Goal: Transaction & Acquisition: Purchase product/service

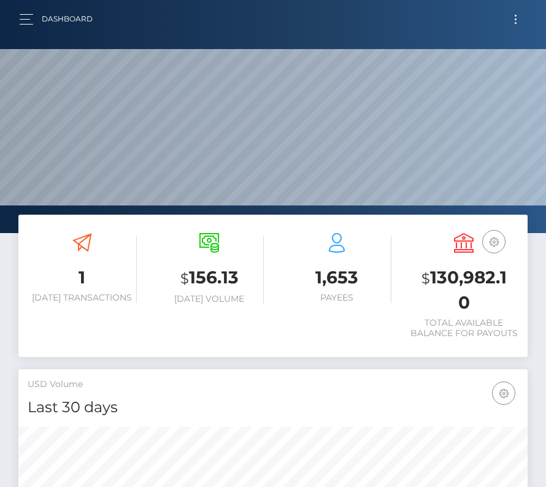
scroll to position [217, 245]
click at [511, 18] on button "Toggle navigation" at bounding box center [515, 19] width 23 height 17
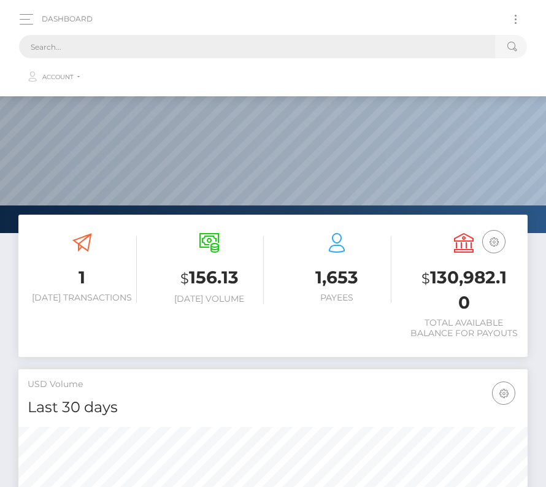
click at [299, 45] on input "text" at bounding box center [257, 46] width 476 height 23
paste input "3342450"
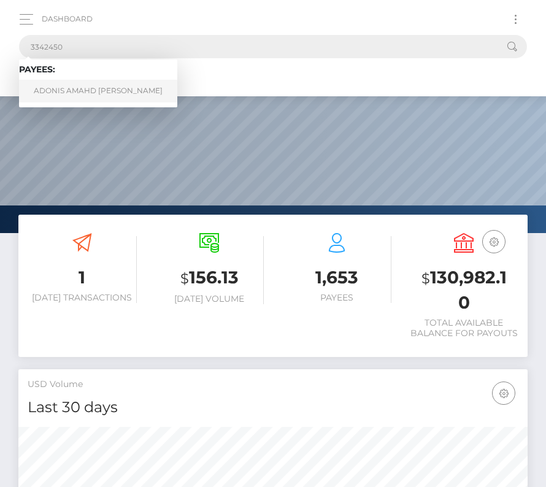
type input "3342450"
click at [69, 84] on link "ADONIS AMAHD AL TALAC" at bounding box center [98, 91] width 158 height 23
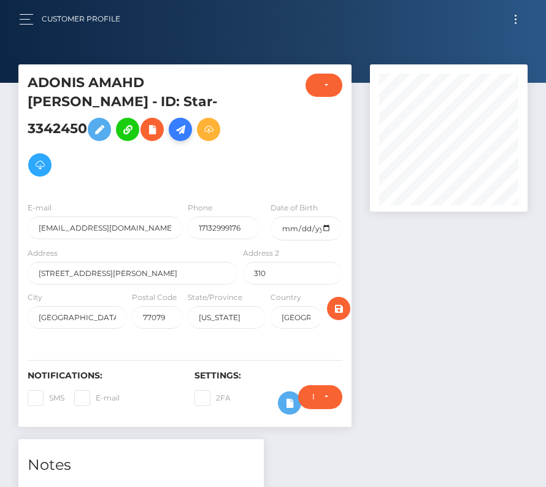
click at [173, 137] on icon at bounding box center [180, 129] width 15 height 15
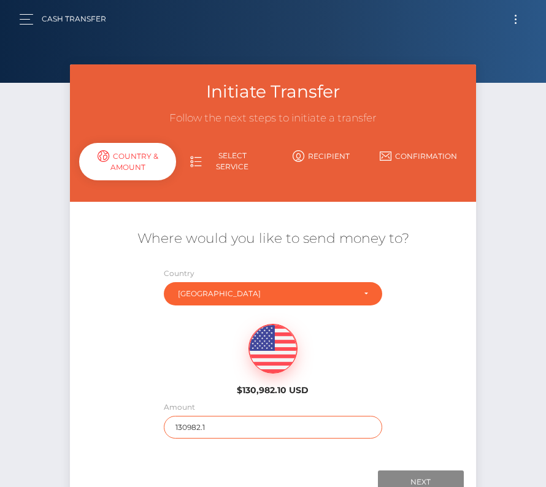
click at [210, 421] on input "130982.1" at bounding box center [273, 427] width 218 height 23
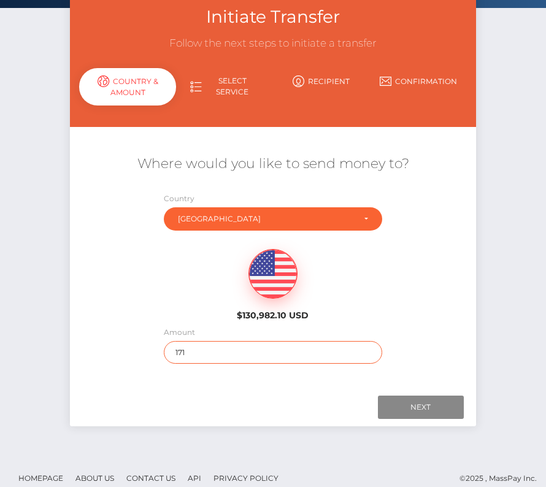
scroll to position [86, 0]
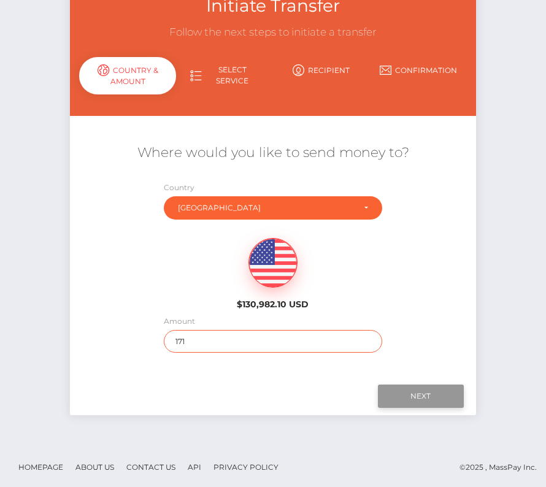
type input "171"
click at [437, 388] on input "Next" at bounding box center [421, 396] width 86 height 23
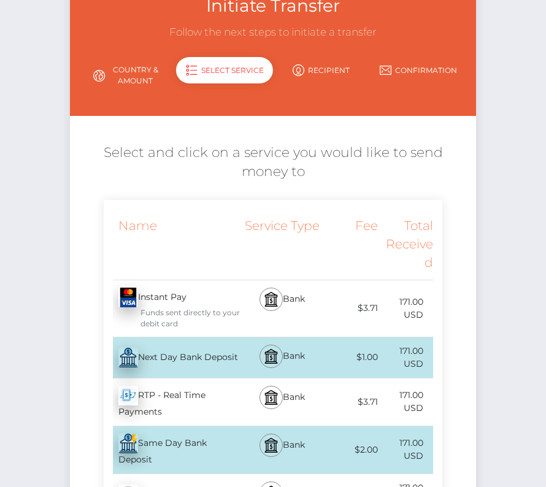
click at [207, 354] on div "Next Day Bank Deposit - USD" at bounding box center [172, 357] width 137 height 34
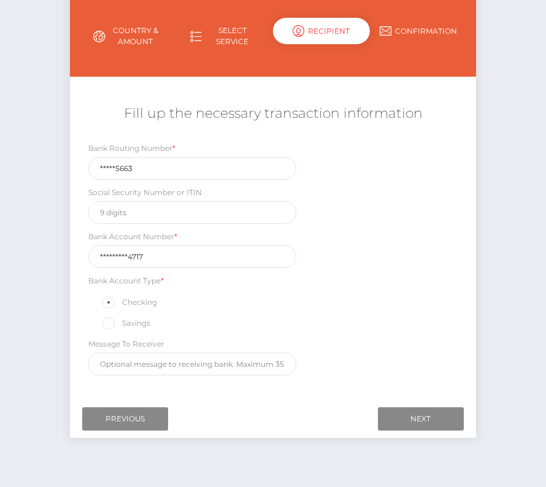
scroll to position [126, 0]
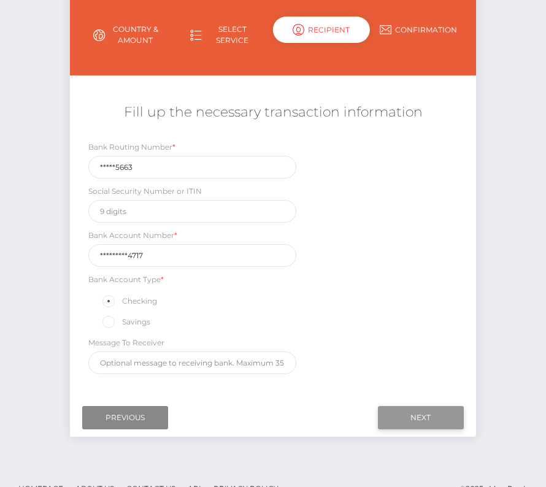
click at [431, 407] on input "Next" at bounding box center [421, 417] width 86 height 23
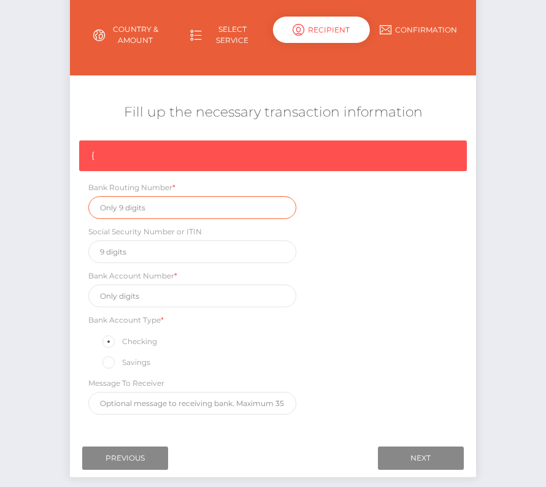
click at [156, 210] on input "text" at bounding box center [191, 207] width 207 height 23
paste input "041215663"
type input "041215663"
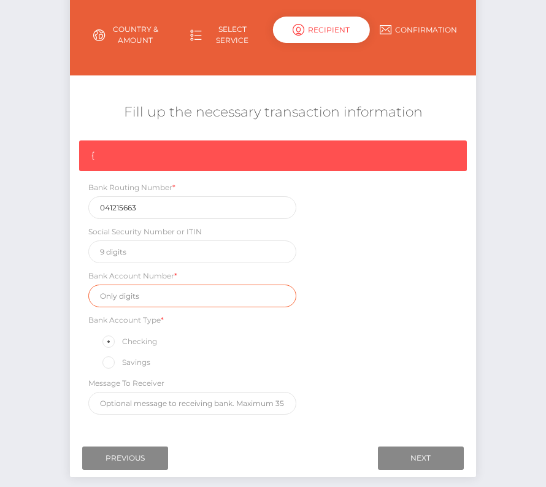
click at [175, 295] on input "text" at bounding box center [191, 296] width 207 height 23
paste input "1289389394717"
type input "1289389394717"
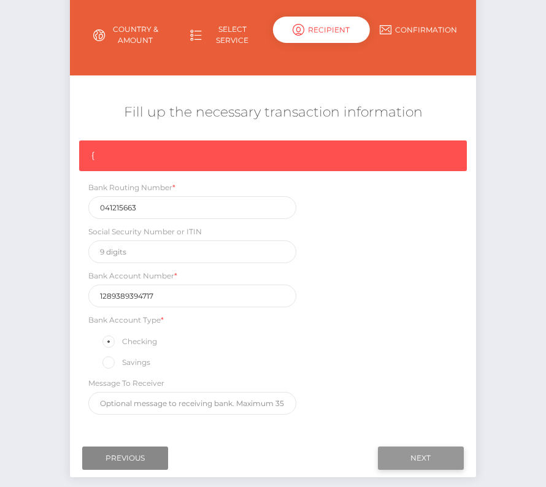
click at [408, 446] on input "Next" at bounding box center [421, 457] width 86 height 23
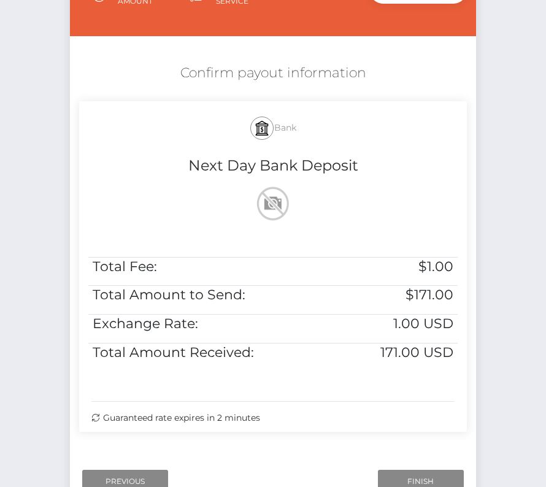
scroll to position [182, 0]
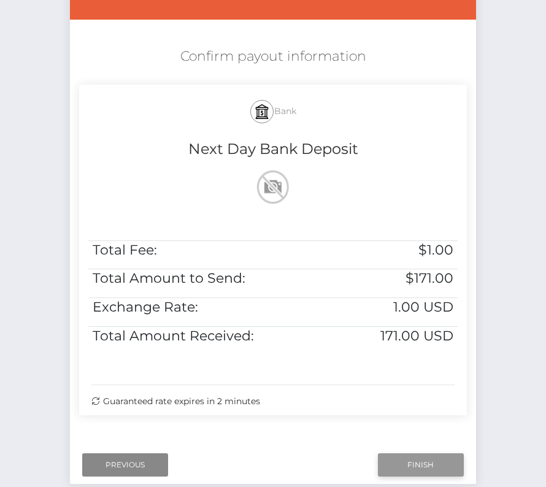
click at [424, 467] on input "Finish" at bounding box center [421, 464] width 86 height 23
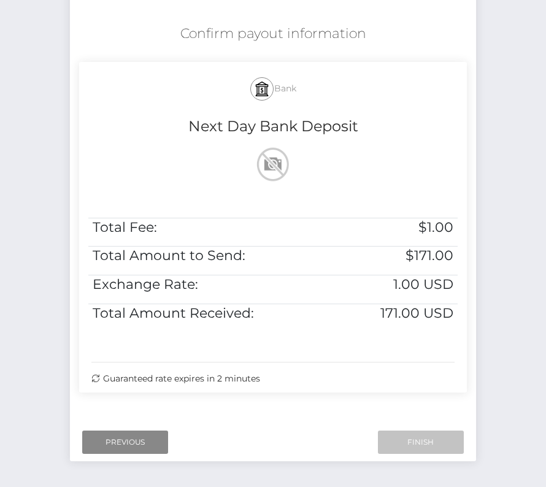
scroll to position [250, 0]
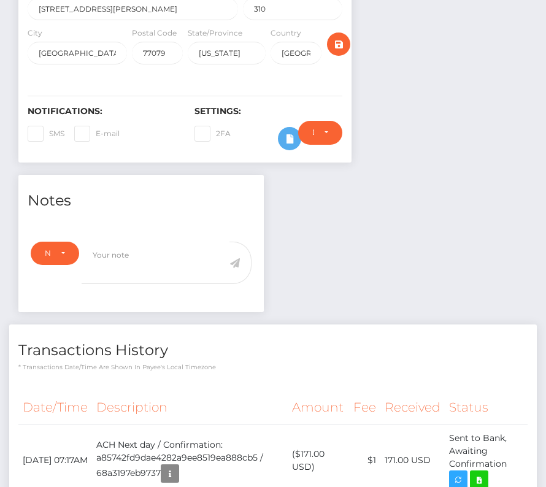
scroll to position [269, 0]
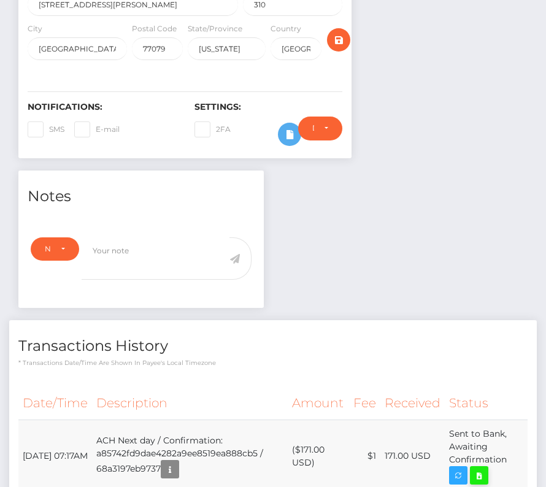
click at [486, 468] on icon at bounding box center [479, 475] width 15 height 15
click at [0, 0] on div "ADONIS AMAHD [PERSON_NAME] - ID: Star-3342450 ACTIVE 310" at bounding box center [273, 251] width 546 height 911
drag, startPoint x: 20, startPoint y: 425, endPoint x: 512, endPoint y: 440, distance: 491.5
click at [512, 440] on tr "[DATE] 07:17AM ACH Next day / Confirmation: a85742fd9dae4282a9ee8519ea888cb5 / …" at bounding box center [272, 456] width 509 height 72
copy tr "August 18, 2025 07:17AM ACH Next day / Confirmation: a85742fd9dae4282a9ee8519ea…"
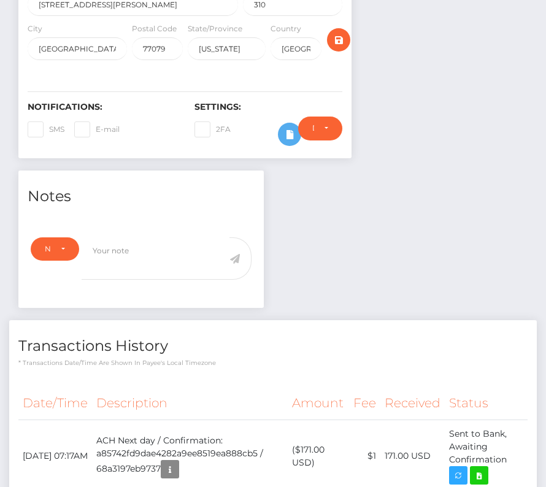
click at [371, 320] on div "Transactions History * Transactions date/time are shown in payee's local timezo…" at bounding box center [272, 343] width 527 height 47
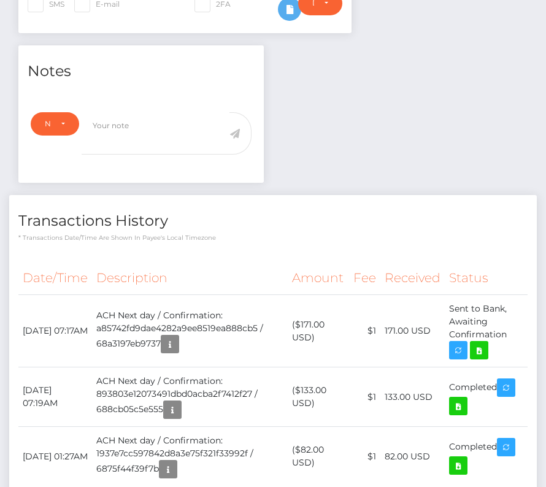
scroll to position [0, 0]
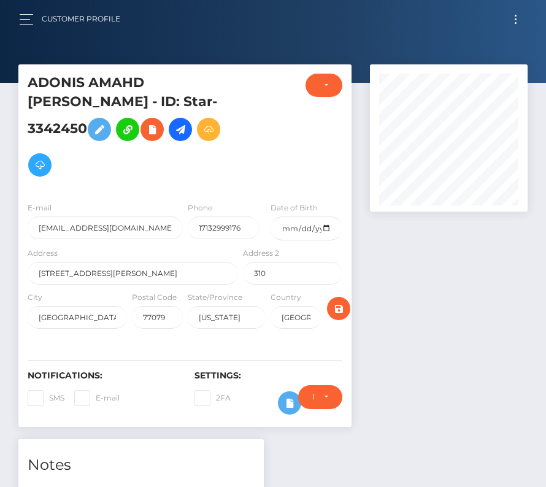
click at [518, 20] on button "Toggle navigation" at bounding box center [515, 19] width 23 height 17
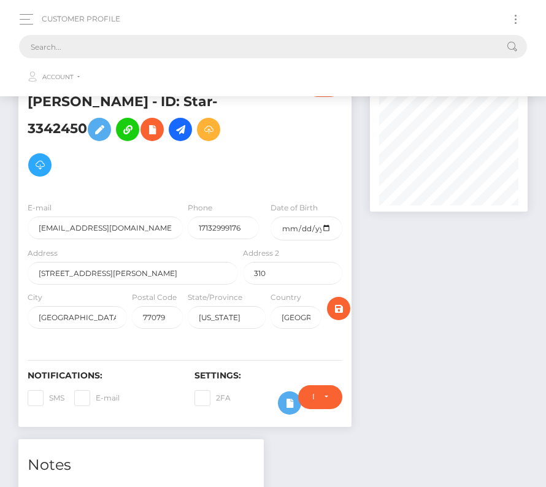
click at [348, 42] on input "text" at bounding box center [257, 46] width 476 height 23
paste input "219249"
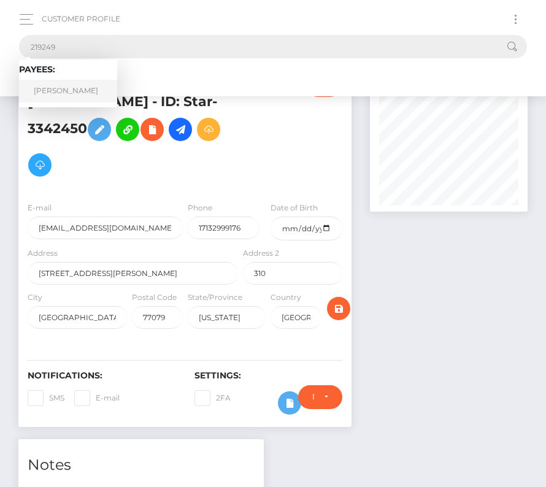
type input "219249"
click at [66, 96] on link "Vincent Cyle Conley" at bounding box center [68, 91] width 98 height 23
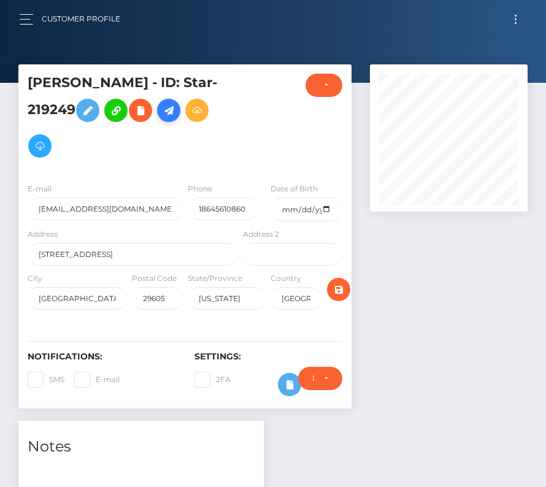
click at [176, 109] on icon at bounding box center [168, 110] width 15 height 15
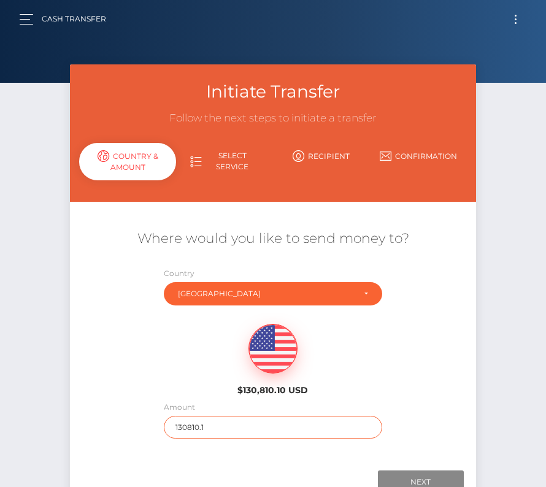
click at [188, 423] on input "130810.1" at bounding box center [273, 427] width 218 height 23
type input "1000"
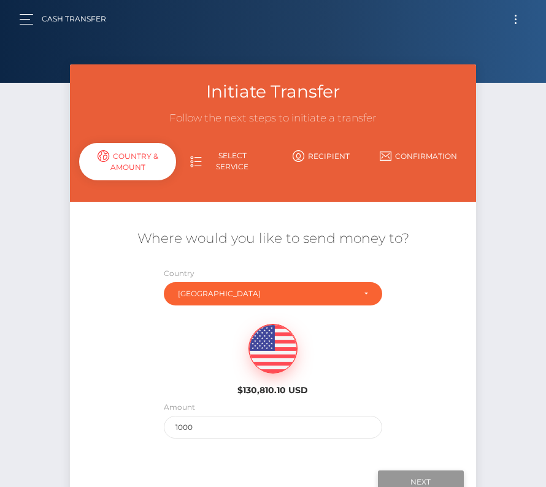
click at [430, 480] on input "Next" at bounding box center [421, 481] width 86 height 23
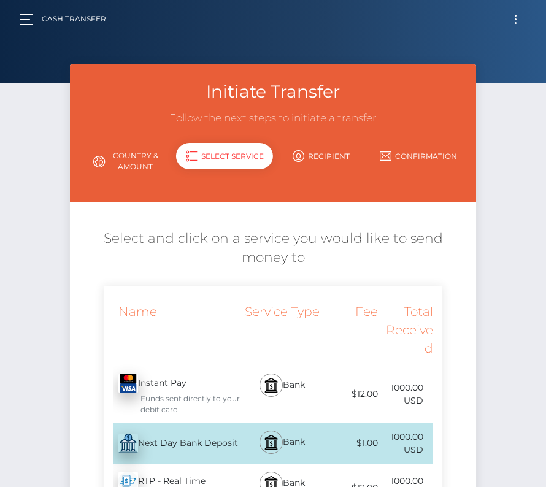
click at [165, 442] on div "Next Day Bank Deposit - USD" at bounding box center [172, 443] width 137 height 34
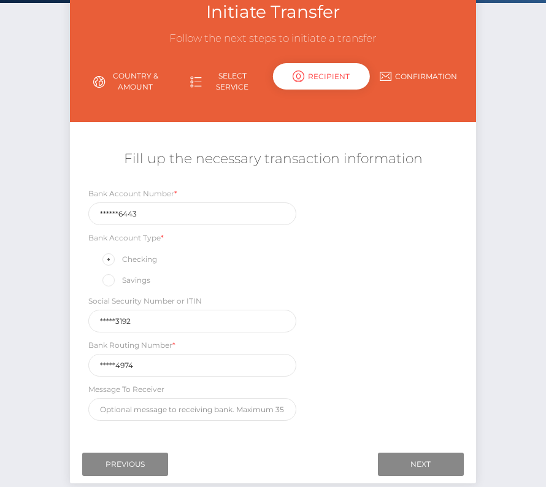
scroll to position [97, 0]
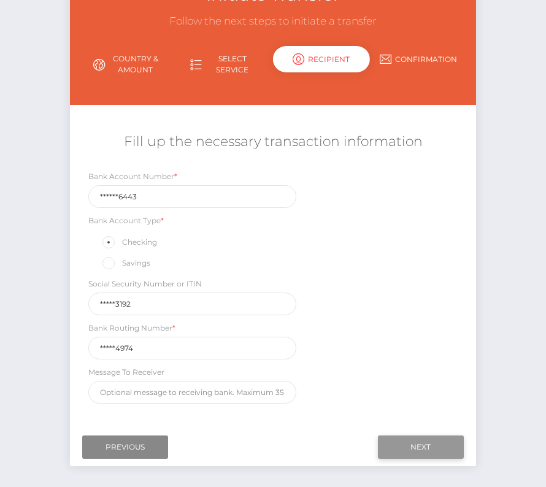
click at [416, 449] on input "Next" at bounding box center [421, 446] width 86 height 23
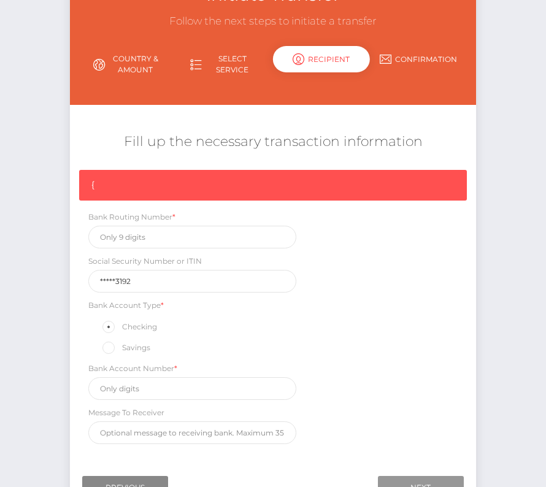
scroll to position [104, 0]
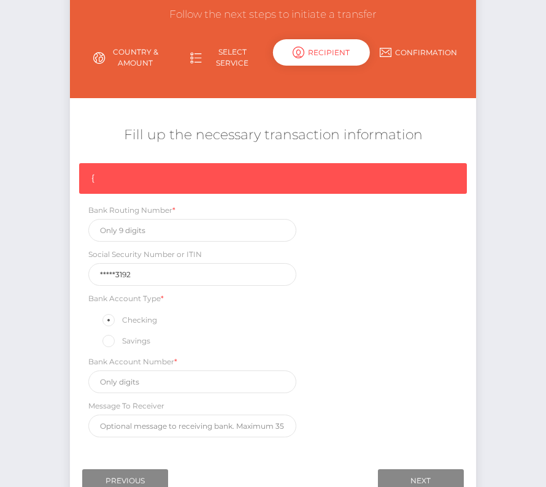
click at [143, 240] on div "{ Bank Routing Number * Social Security Number or ITIN *****3192 Bank Account T…" at bounding box center [273, 303] width 406 height 280
click at [131, 229] on input "text" at bounding box center [191, 230] width 207 height 23
paste input "256074974"
type input "256074974"
click at [134, 383] on input "text" at bounding box center [191, 381] width 207 height 23
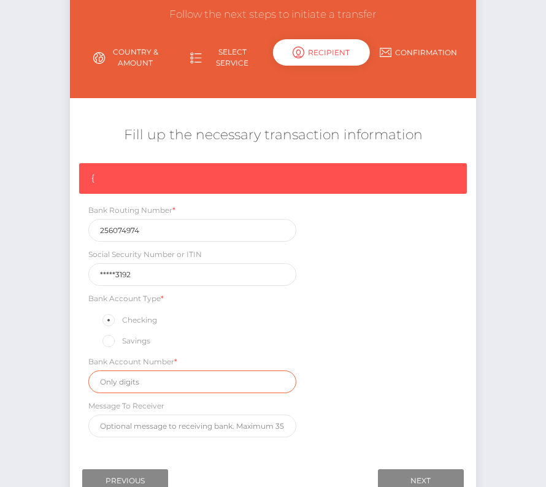
paste input "7046376443"
type input "7046376443"
click at [360, 394] on div "{ Bank Routing Number * 256074974 Social Security Number or ITIN *****3192 Bank…" at bounding box center [273, 303] width 406 height 280
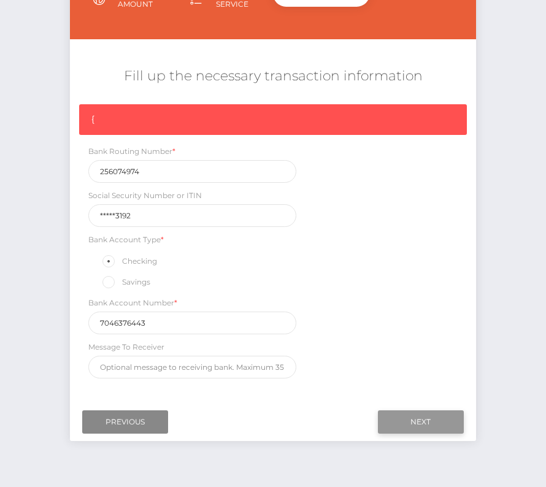
click at [413, 413] on input "Next" at bounding box center [421, 421] width 86 height 23
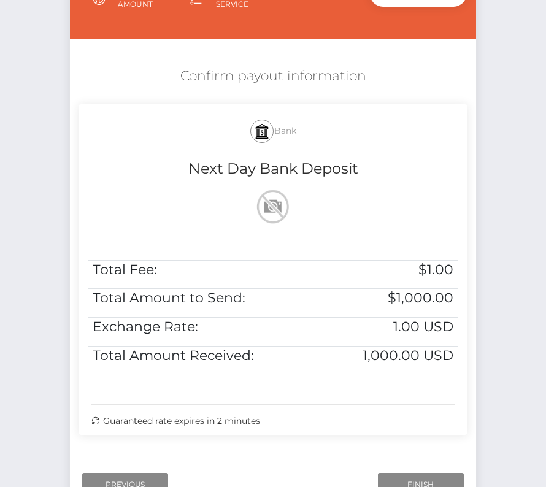
scroll to position [192, 0]
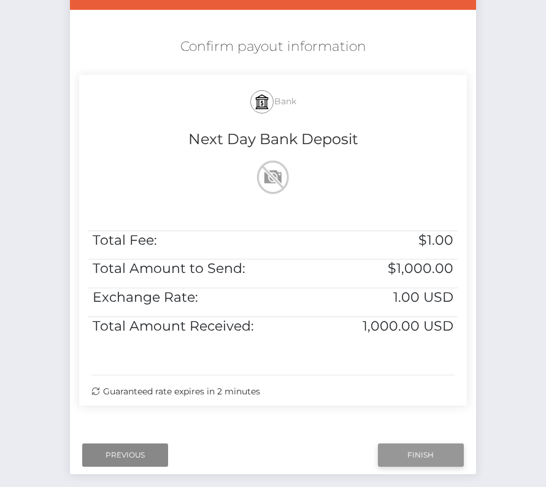
click at [412, 452] on input "Finish" at bounding box center [421, 454] width 86 height 23
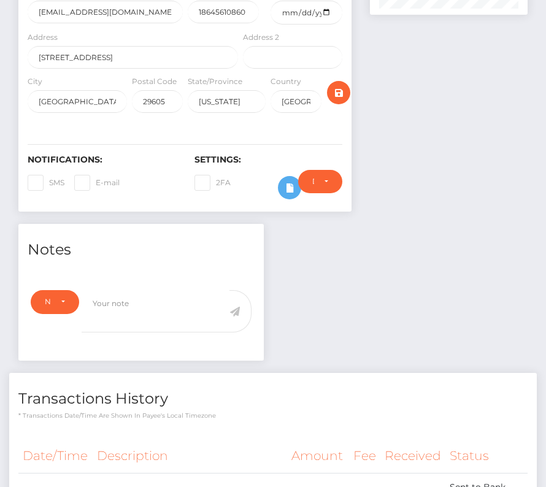
scroll to position [315, 0]
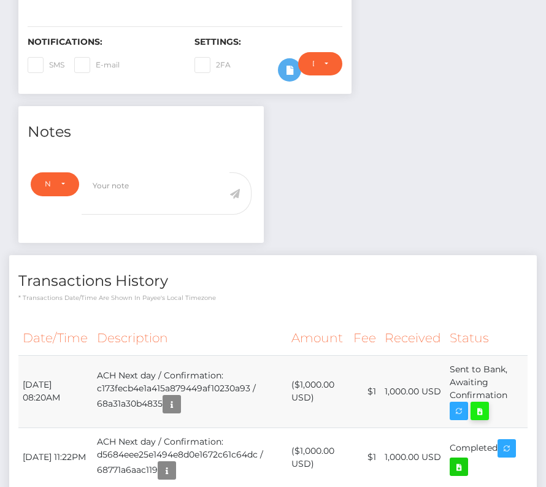
click at [475, 404] on icon at bounding box center [479, 411] width 15 height 15
click at [0, 0] on div "[PERSON_NAME] - ID: Star-219249 ACTIVE DEACTIVE" at bounding box center [273, 315] width 546 height 1130
drag, startPoint x: 24, startPoint y: 377, endPoint x: 520, endPoint y: 410, distance: 497.3
click at [520, 410] on tr "August 18, 2025 08:20AM ACH Next day / Confirmation: c173fecb4e1a415a879449af10…" at bounding box center [272, 391] width 509 height 72
copy tbody "August 18, 2025 08:20AM ACH Next day / Confirmation: c173fecb4e1a415a879449af10…"
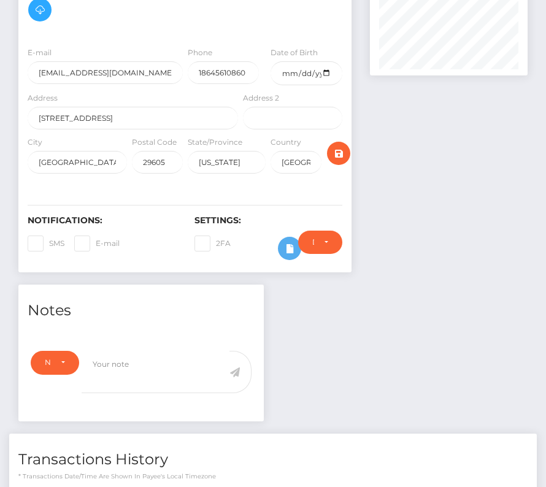
scroll to position [0, 0]
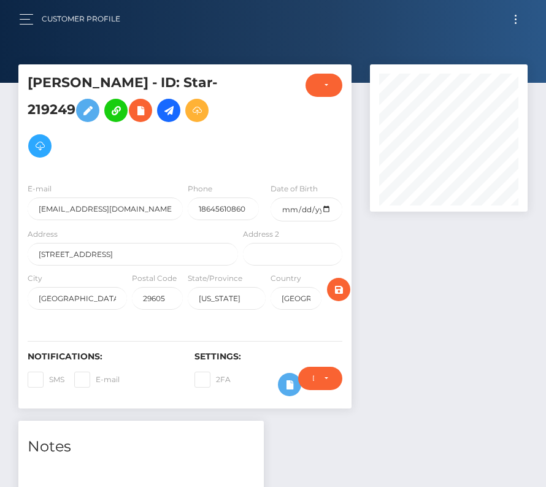
click at [515, 22] on span "Toggle navigation" at bounding box center [516, 23] width 2 height 2
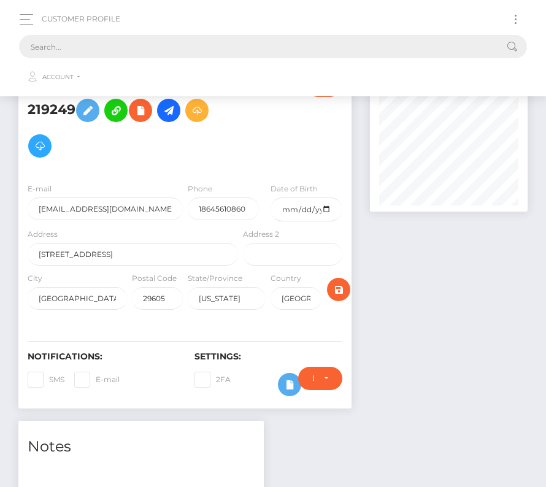
click at [223, 52] on input "text" at bounding box center [257, 46] width 476 height 23
paste input "190312"
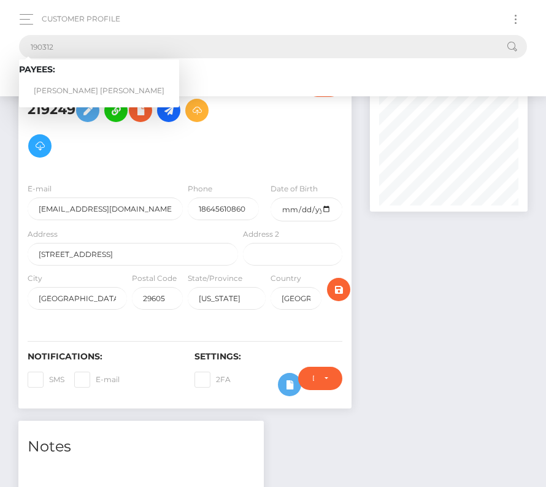
type input "190312"
click at [64, 88] on link "Luis Abel Granda Suarez" at bounding box center [99, 91] width 160 height 23
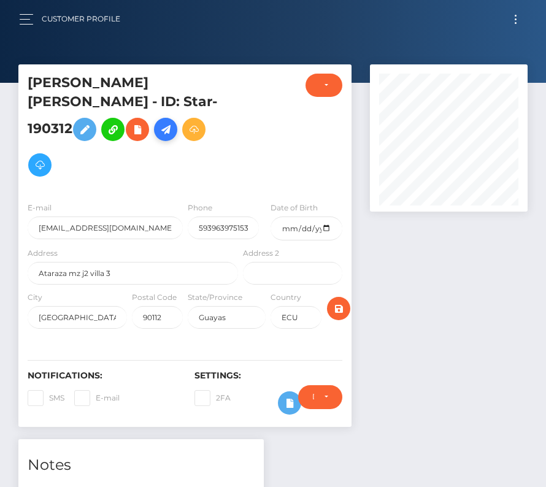
click at [173, 122] on icon at bounding box center [165, 129] width 15 height 15
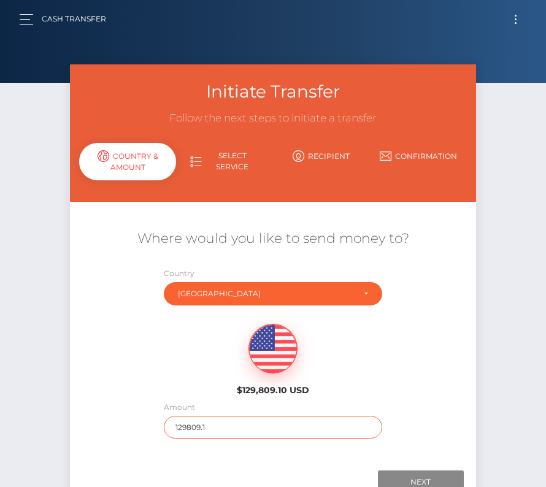
click at [213, 424] on input "129809.1" at bounding box center [273, 427] width 218 height 23
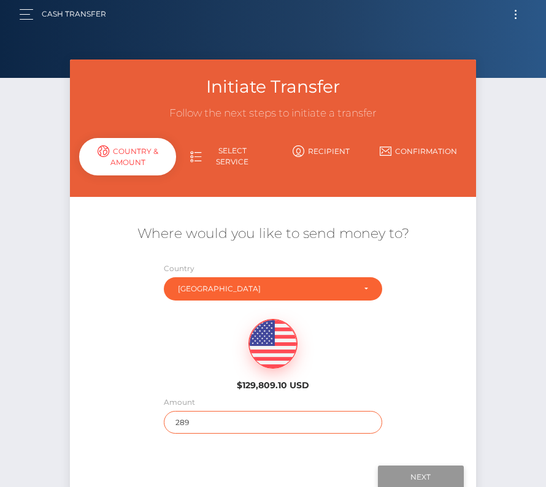
type input "289"
click at [433, 478] on input "Next" at bounding box center [421, 477] width 86 height 23
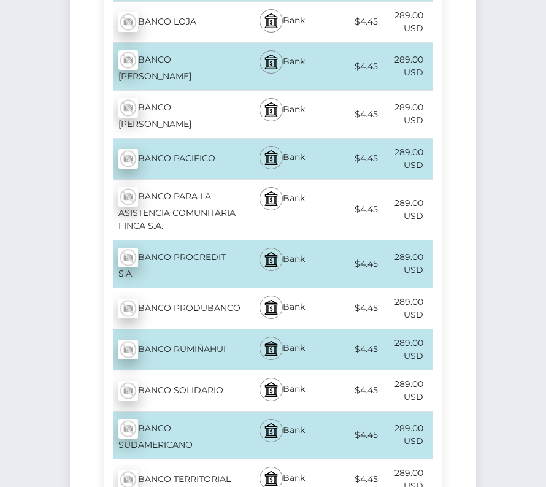
scroll to position [892, 0]
click at [180, 321] on div "BANCO PRODUBANCO - USD" at bounding box center [172, 308] width 137 height 34
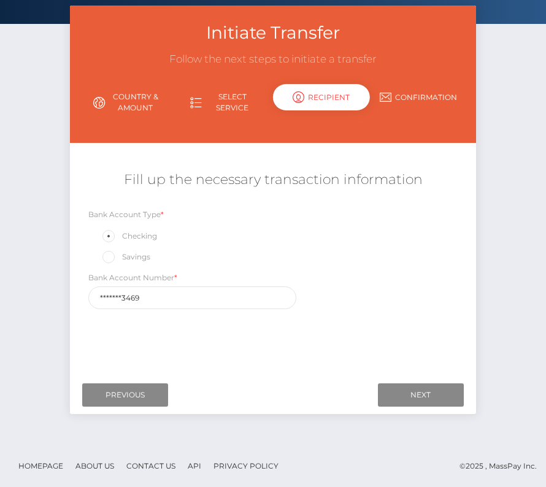
scroll to position [0, 0]
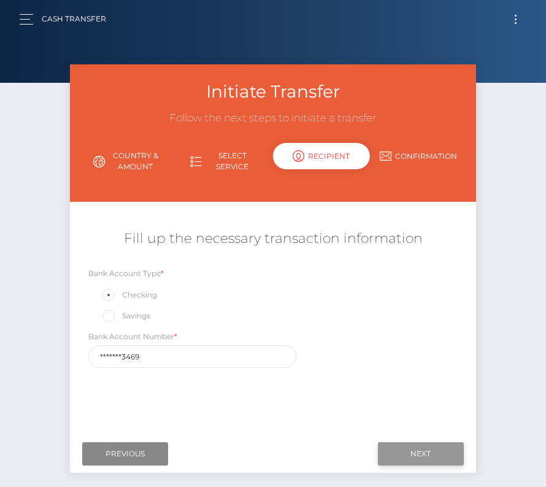
click at [411, 445] on input "Next" at bounding box center [421, 453] width 86 height 23
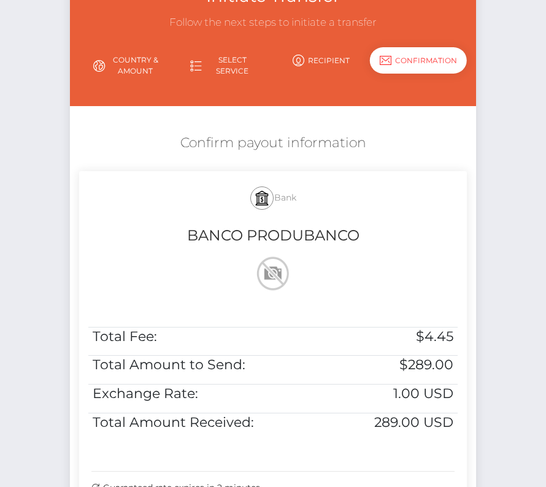
scroll to position [114, 0]
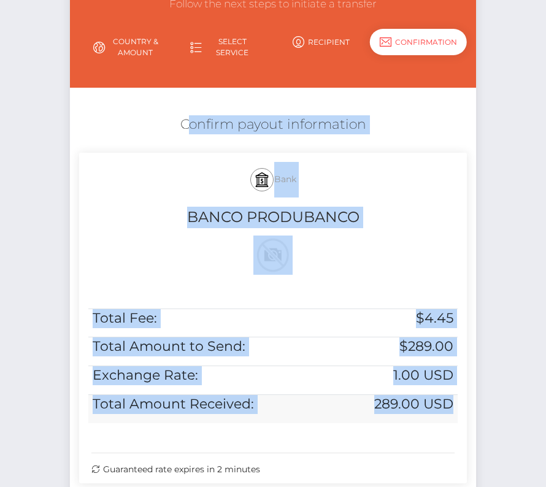
drag, startPoint x: 177, startPoint y: 113, endPoint x: 456, endPoint y: 402, distance: 401.7
click at [456, 402] on div "Confirm payout information Bank BANCO PRODUBANCO Total Fee: $4.45 Total Amount …" at bounding box center [273, 302] width 406 height 386
copy div "Confirm payout information Bank BANCO PRODUBANCO Total Fee: $4.45 Total Amount …"
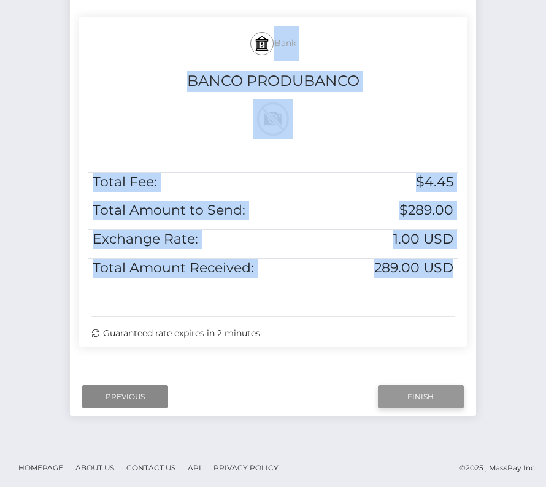
click at [429, 397] on input "Finish" at bounding box center [421, 396] width 86 height 23
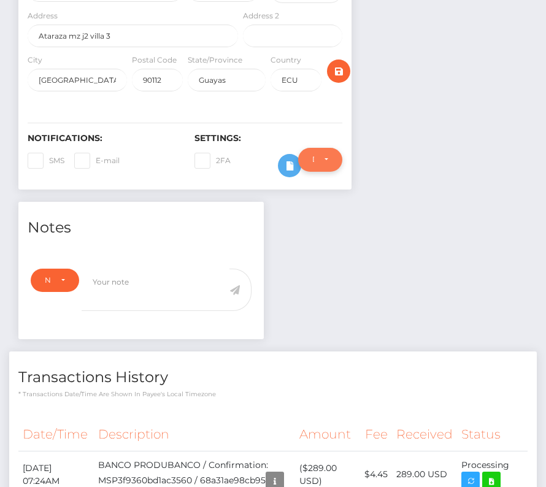
scroll to position [417, 0]
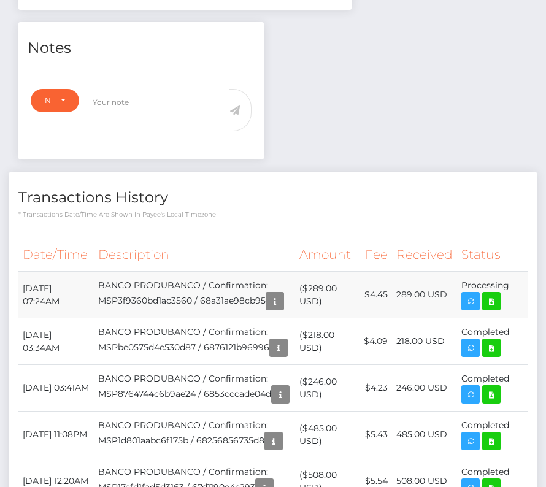
drag, startPoint x: 23, startPoint y: 269, endPoint x: 509, endPoint y: 276, distance: 486.4
click at [509, 276] on tr "August 18, 2025 07:24AM BANCO PRODUBANCO / Confirmation: MSP3f9360bd1ac3560 / 6…" at bounding box center [272, 295] width 509 height 47
copy tbody "August 18, 2025 07:24AM BANCO PRODUBANCO / Confirmation: MSP3f9360bd1ac3560 / 6…"
click at [494, 294] on icon at bounding box center [491, 301] width 15 height 15
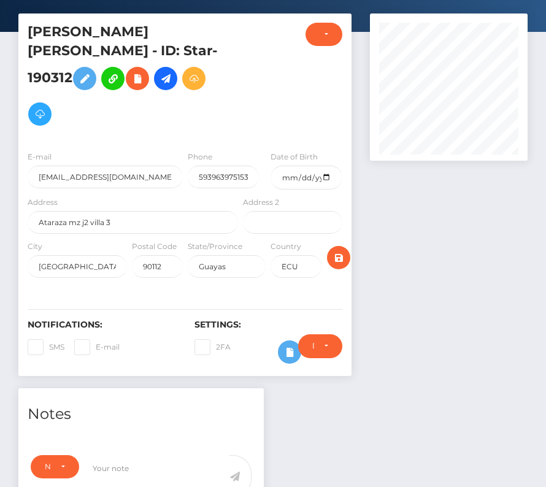
scroll to position [0, 0]
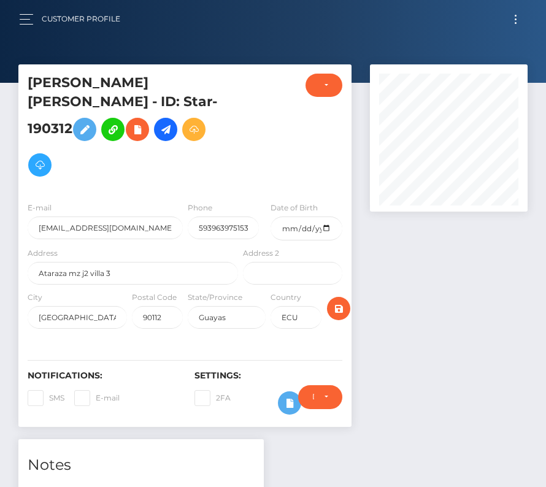
click at [504, 38] on div at bounding box center [273, 41] width 546 height 83
click at [510, 20] on button "Toggle navigation" at bounding box center [515, 19] width 23 height 17
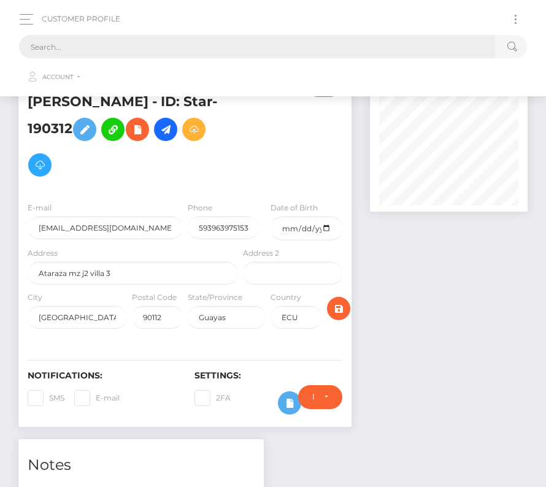
click at [294, 39] on input "text" at bounding box center [257, 46] width 476 height 23
paste input "179974"
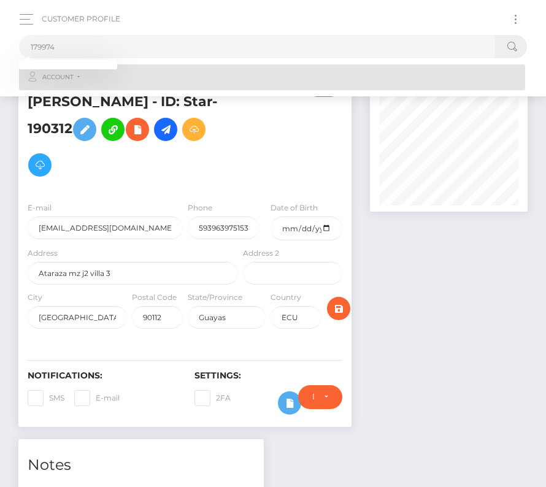
click at [74, 81] on link "Account" at bounding box center [272, 77] width 506 height 26
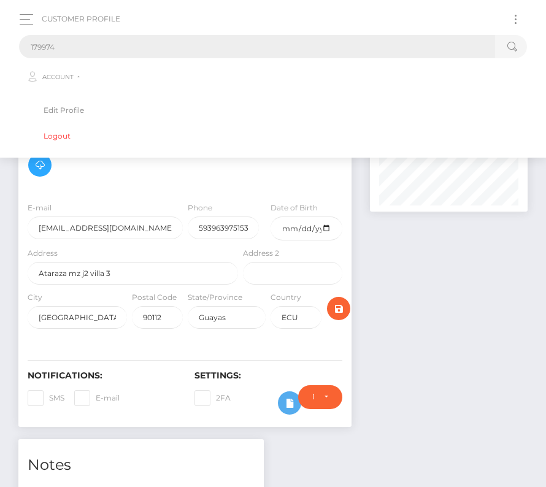
click at [312, 57] on input "179974" at bounding box center [257, 46] width 476 height 23
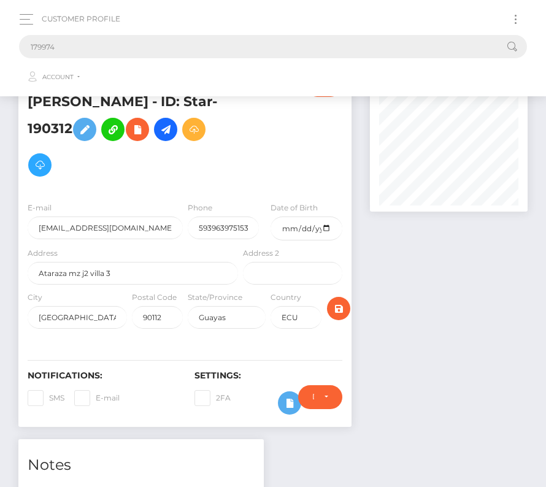
drag, startPoint x: 67, startPoint y: 40, endPoint x: 1, endPoint y: 40, distance: 65.6
click at [1, 40] on nav "Customer Profile 179974 Loading... Loading... Account Logout" at bounding box center [273, 48] width 546 height 96
drag, startPoint x: 83, startPoint y: 48, endPoint x: 1, endPoint y: 49, distance: 81.6
click at [1, 49] on nav "Customer Profile 179974 Loading... Loading... Account Logout" at bounding box center [273, 48] width 546 height 96
paste input "249410"
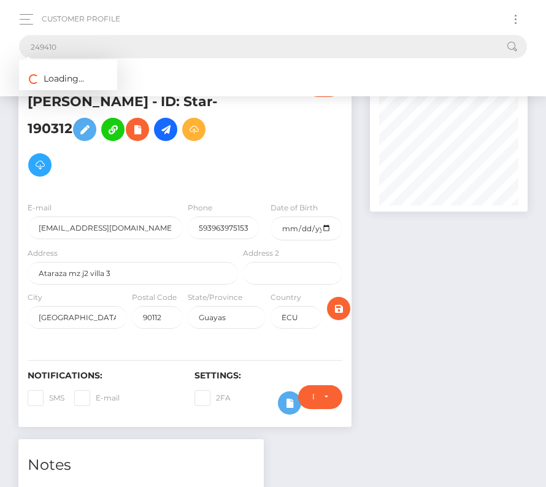
type input "249410"
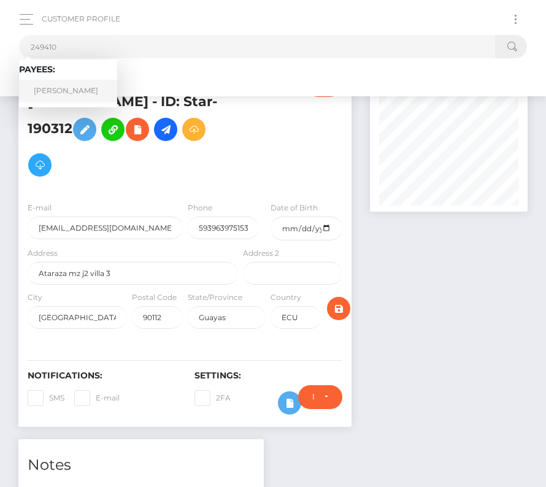
click at [80, 94] on link "Joseph Robotham" at bounding box center [68, 91] width 98 height 23
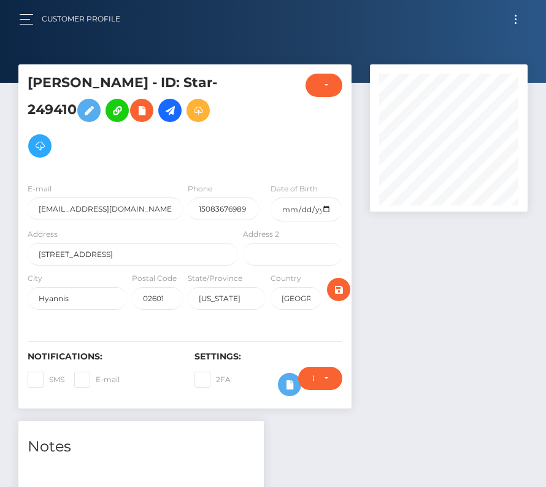
scroll to position [147, 157]
click at [175, 110] on icon at bounding box center [170, 110] width 15 height 15
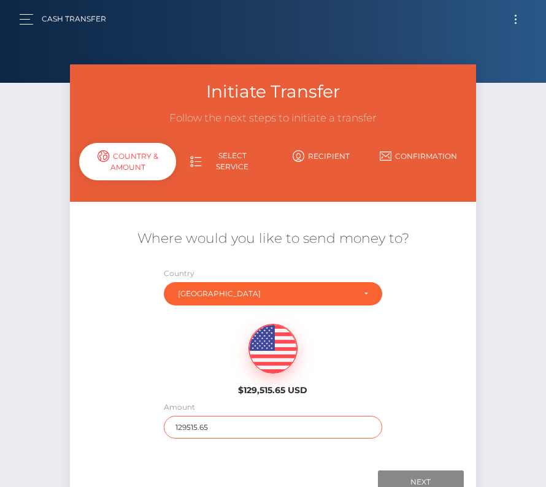
click at [223, 431] on input "129515.65" at bounding box center [273, 427] width 218 height 23
type input "833"
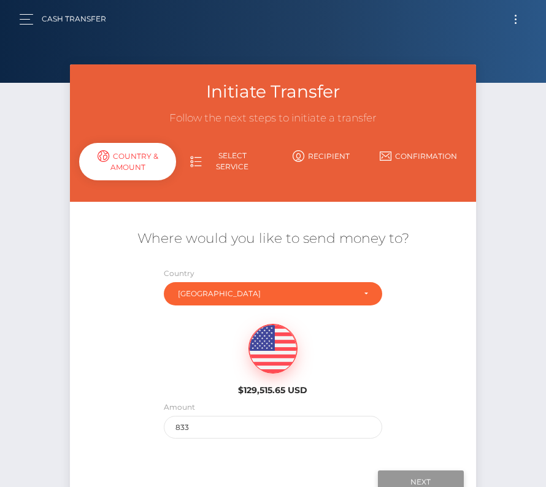
click at [426, 475] on input "Next" at bounding box center [421, 481] width 86 height 23
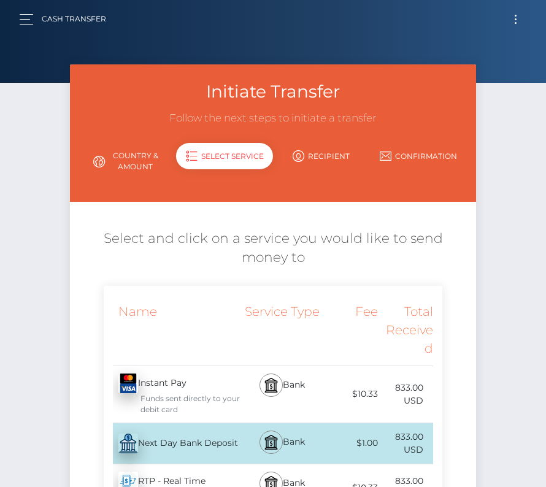
click at [185, 449] on div "Next Day Bank Deposit - USD" at bounding box center [172, 443] width 137 height 34
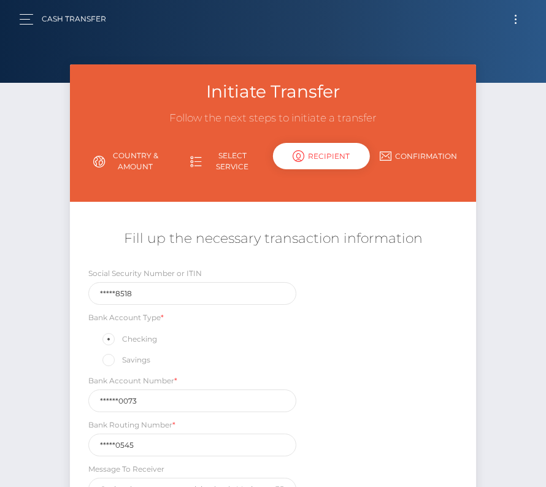
scroll to position [119, 0]
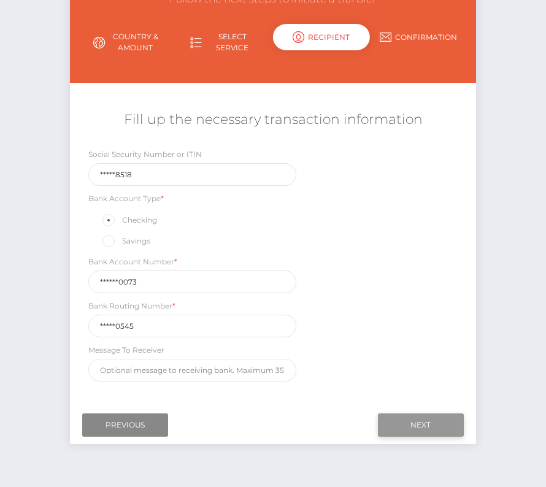
click at [408, 420] on input "Next" at bounding box center [421, 424] width 86 height 23
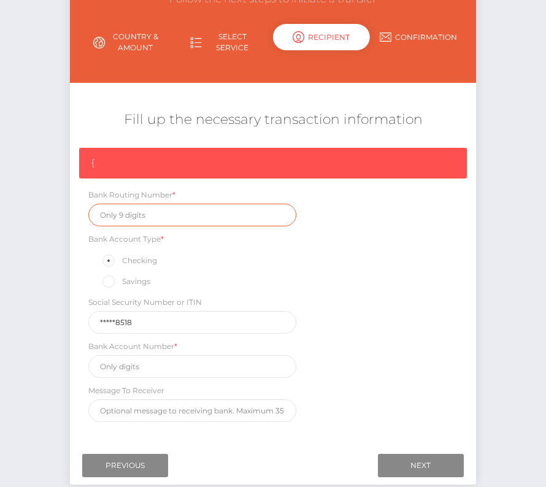
click at [128, 211] on input "text" at bounding box center [191, 215] width 207 height 23
paste input "211370545"
type input "211370545"
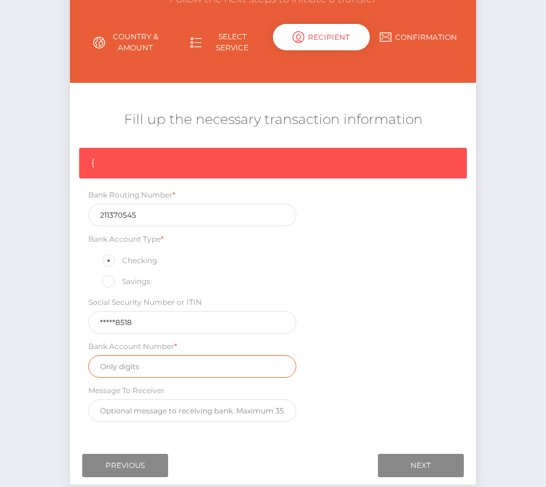
click at [143, 369] on input "text" at bounding box center [191, 366] width 207 height 23
paste input "8244870073"
type input "8244870073"
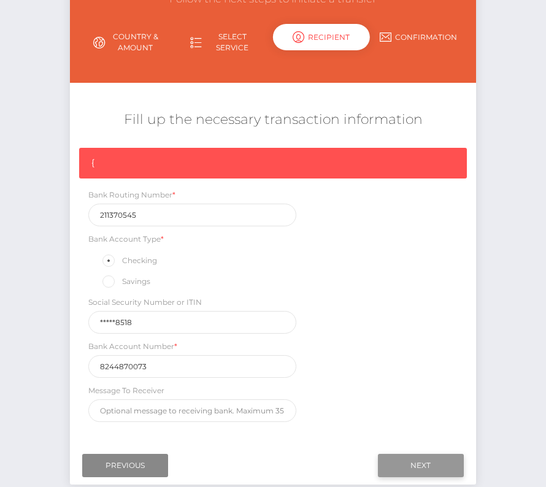
click at [418, 454] on input "Next" at bounding box center [421, 465] width 86 height 23
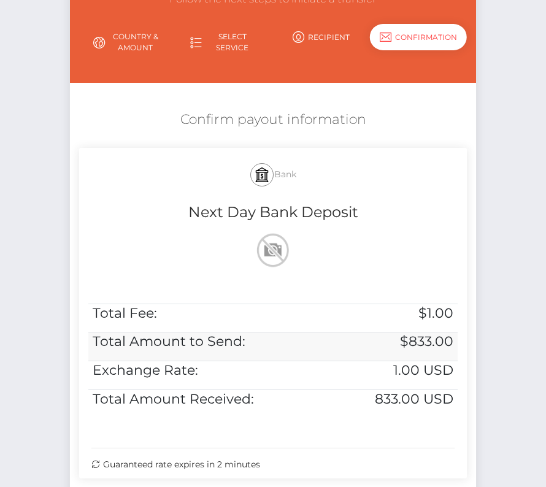
scroll to position [250, 0]
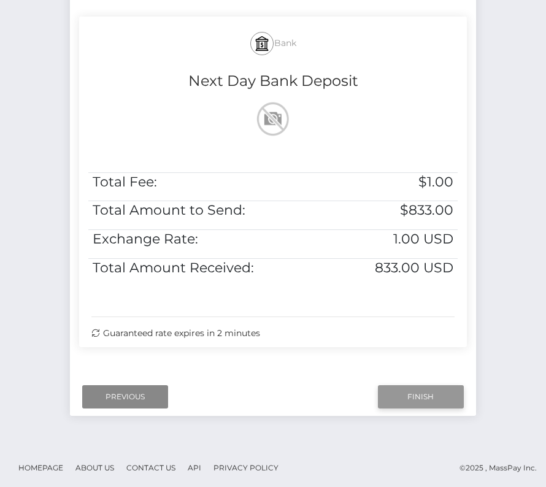
click at [434, 388] on input "Finish" at bounding box center [421, 396] width 86 height 23
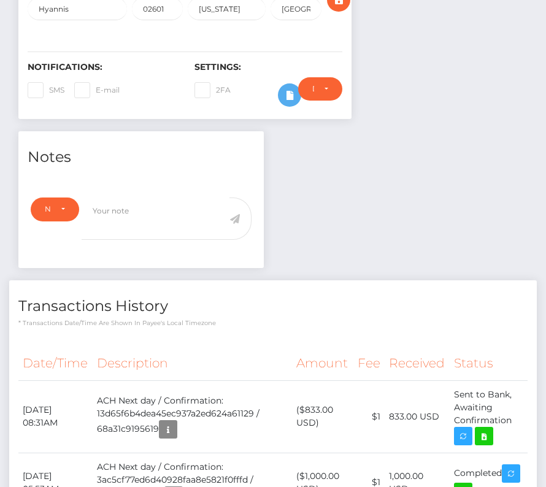
scroll to position [323, 0]
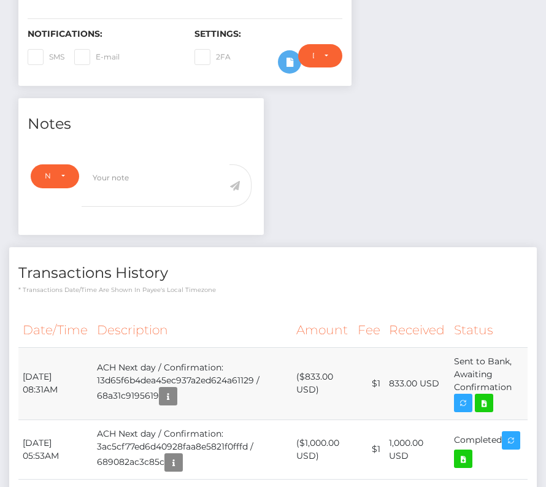
drag, startPoint x: 23, startPoint y: 368, endPoint x: 520, endPoint y: 386, distance: 497.1
click at [519, 386] on tr "[DATE] 08:31AM ACH Next day / Confirmation: 13d65f6b4dea45ec937a2ed624a61129 / …" at bounding box center [272, 383] width 509 height 72
copy tr "[DATE] 08:31AM ACH Next day / Confirmation: 13d65f6b4dea45ec937a2ed624a61129 / …"
click at [318, 374] on td "($833.00 USD)" at bounding box center [323, 383] width 62 height 72
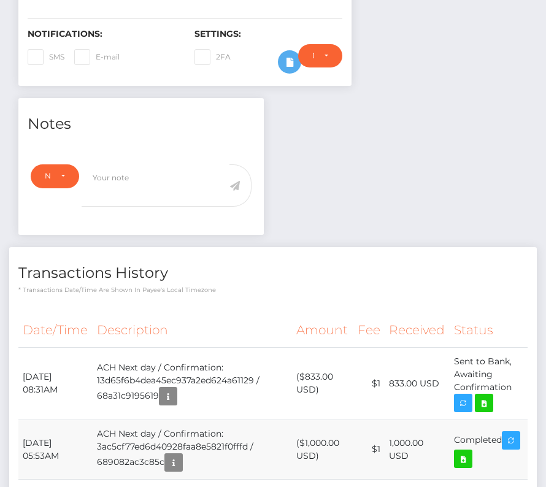
copy td "833.00"
click at [490, 402] on icon at bounding box center [484, 403] width 15 height 15
click at [277, 285] on p "* Transactions date/time are shown in payee's local timezone" at bounding box center [272, 289] width 509 height 9
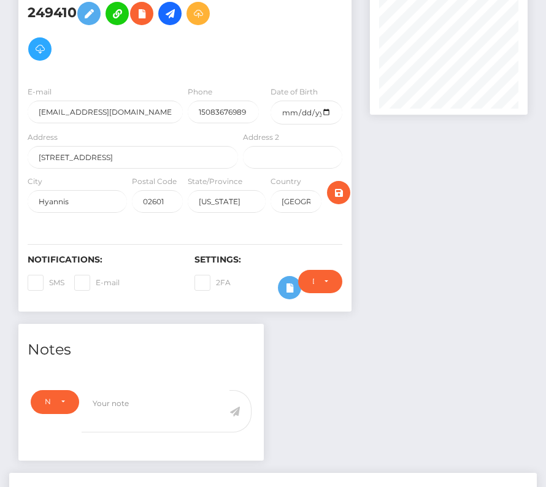
scroll to position [0, 0]
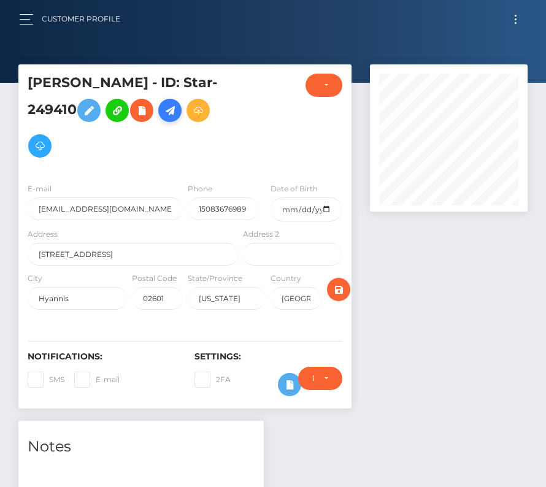
click at [169, 110] on icon at bounding box center [170, 110] width 15 height 15
click at [515, 20] on button "Toggle navigation" at bounding box center [515, 19] width 23 height 17
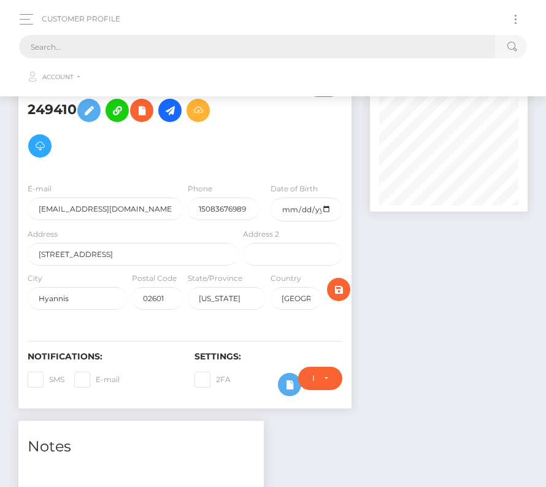
click at [195, 48] on input "text" at bounding box center [257, 46] width 476 height 23
paste input "3327874"
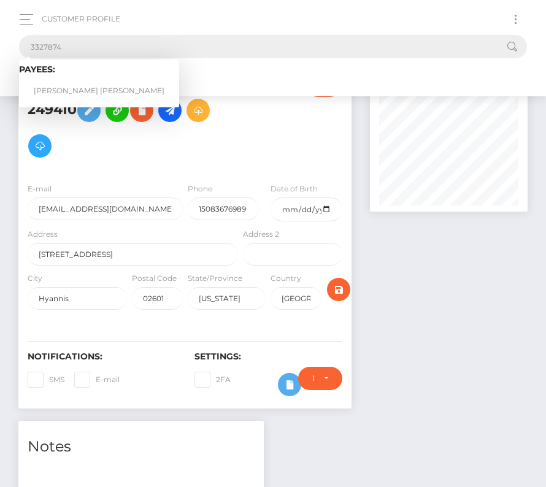
type input "3327874"
click at [75, 85] on link "Kent Michael Powell" at bounding box center [99, 91] width 160 height 23
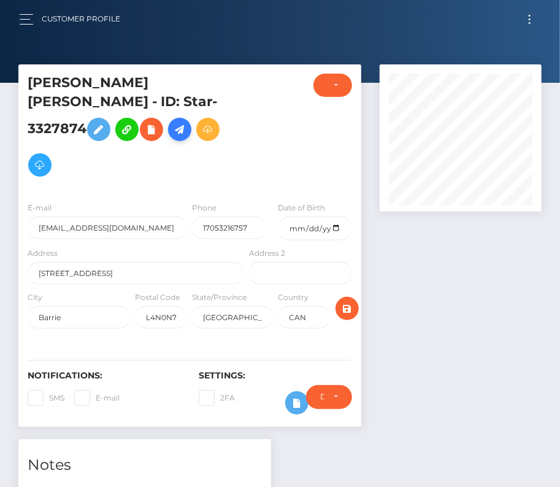
click at [187, 122] on icon at bounding box center [179, 129] width 15 height 15
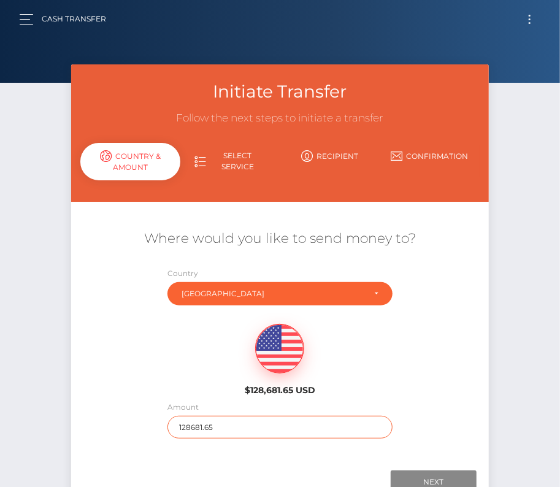
click at [197, 424] on input "128681.65" at bounding box center [279, 427] width 225 height 23
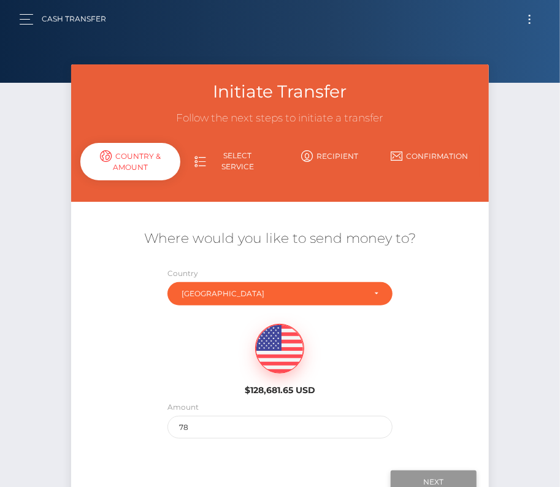
click at [435, 472] on input "Next" at bounding box center [434, 481] width 86 height 23
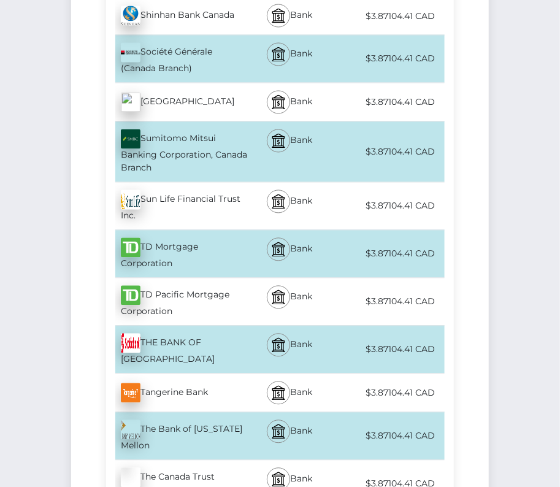
scroll to position [4190, 0]
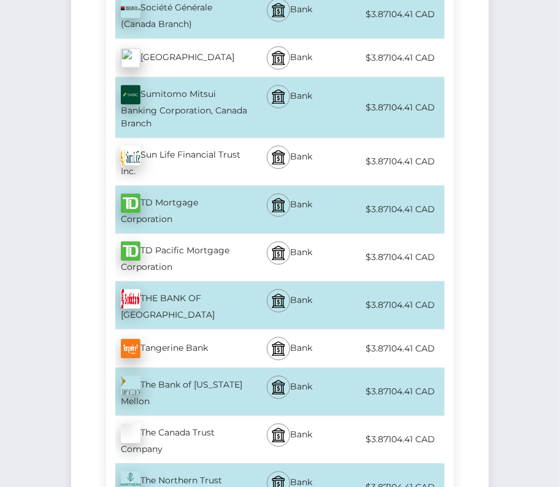
click at [177, 282] on div "THE BANK OF NOVA SCOTIA - CAD" at bounding box center [176, 305] width 141 height 47
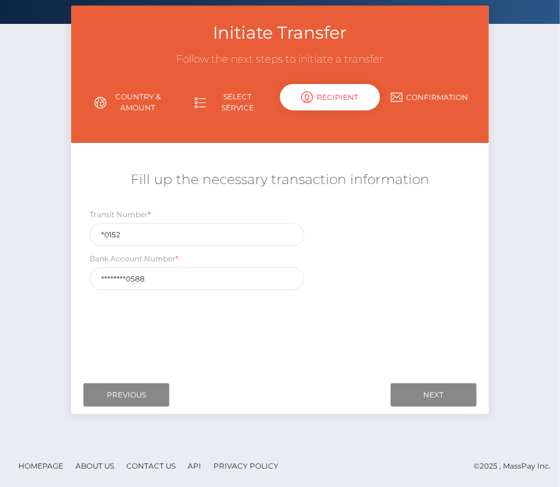
scroll to position [0, 0]
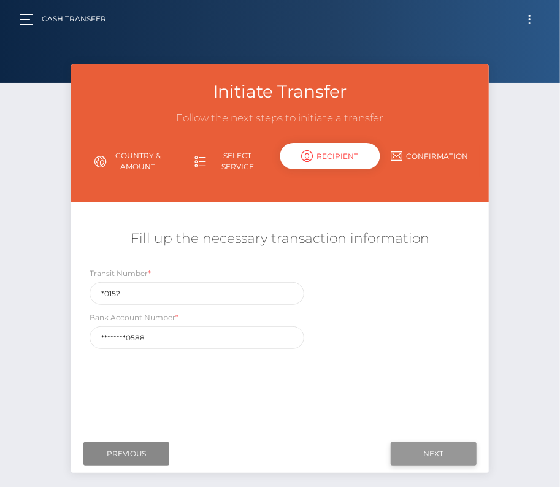
click at [435, 460] on input "Next" at bounding box center [434, 453] width 86 height 23
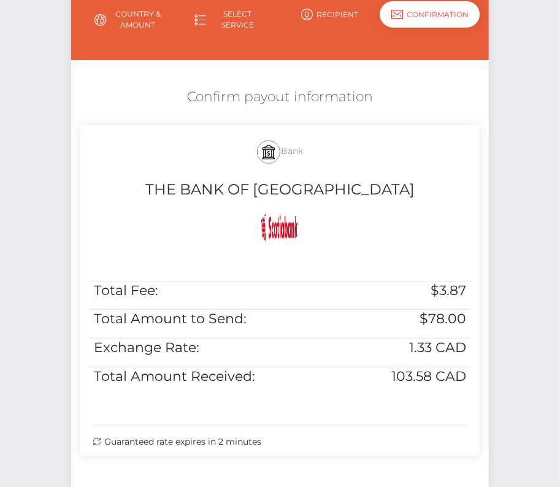
scroll to position [182, 0]
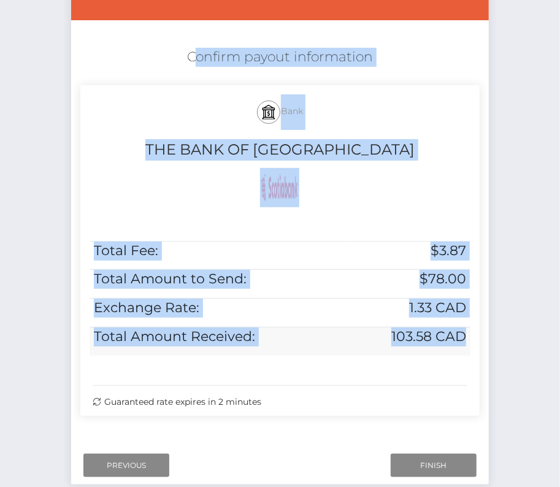
drag, startPoint x: 173, startPoint y: 51, endPoint x: 470, endPoint y: 339, distance: 413.4
click at [470, 339] on div "Confirm payout information Bank THE BANK OF NOVA SCOTIA Total Fee: $3.87 Total …" at bounding box center [280, 235] width 418 height 386
copy div "Confirm payout information Bank THE BANK OF NOVA SCOTIA Total Fee: $3.87 Total …"
click at [142, 464] on input "Previous" at bounding box center [126, 465] width 86 height 23
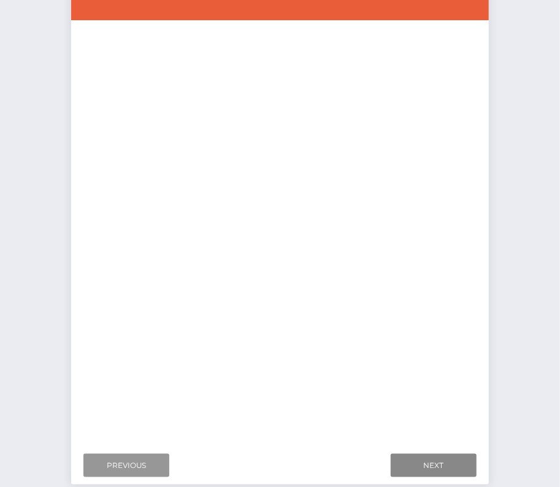
scroll to position [59, 0]
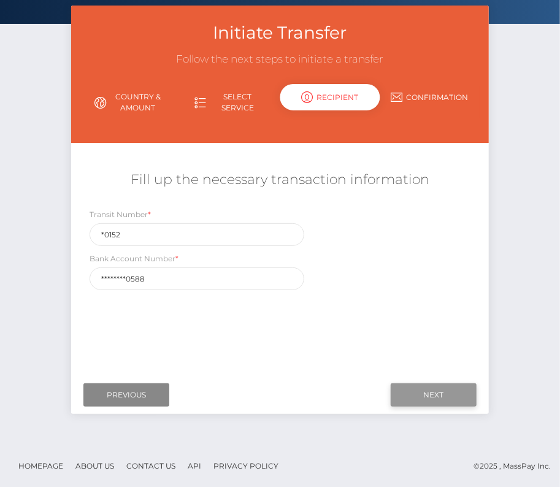
click at [431, 392] on input "Next" at bounding box center [434, 394] width 86 height 23
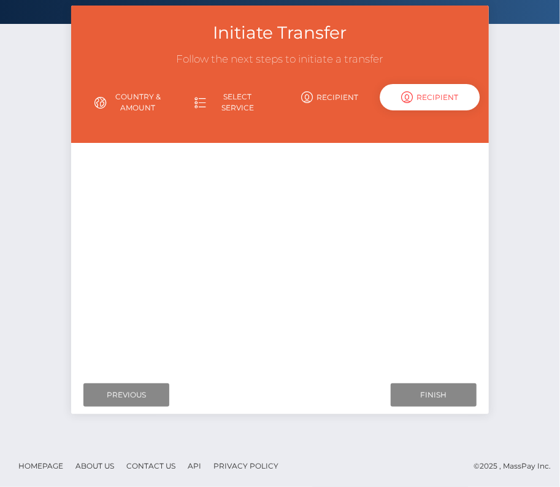
drag, startPoint x: 431, startPoint y: 392, endPoint x: 143, endPoint y: 394, distance: 288.3
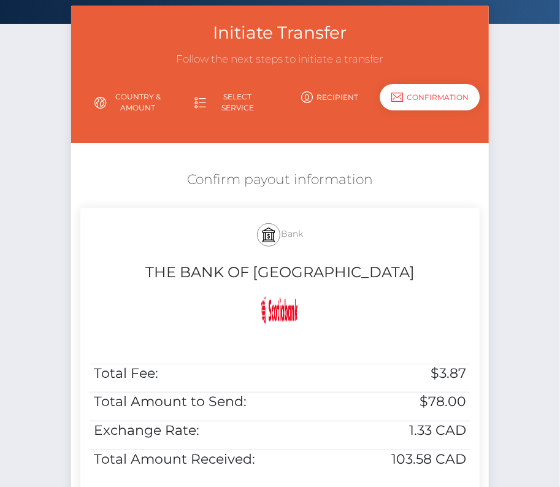
scroll to position [250, 0]
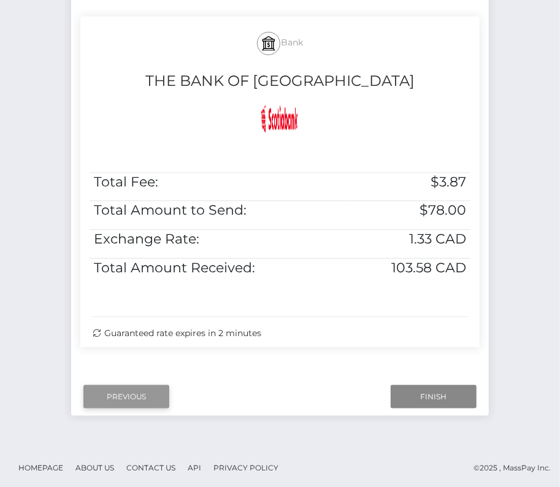
click at [136, 391] on input "Previous" at bounding box center [126, 396] width 86 height 23
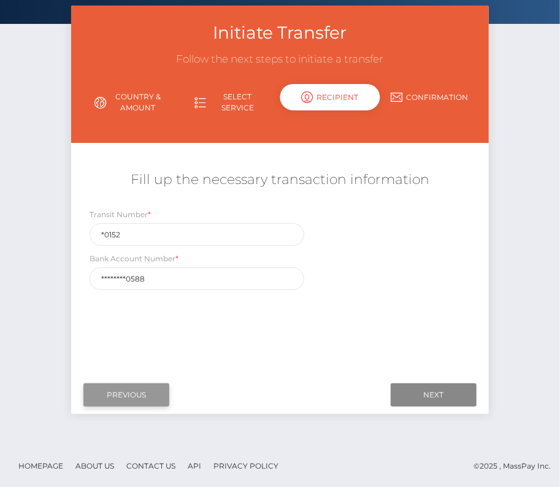
click at [130, 399] on input "Previous" at bounding box center [126, 394] width 86 height 23
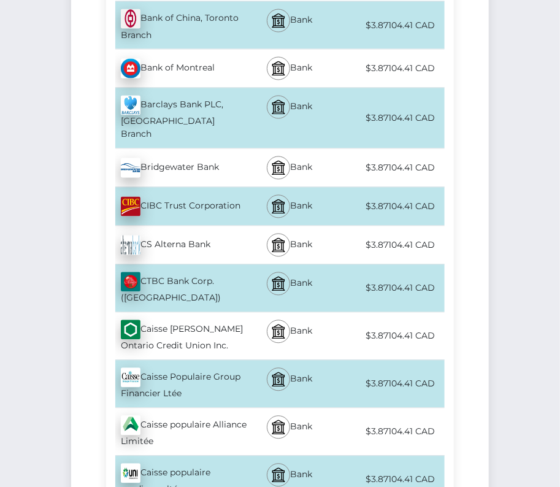
scroll to position [0, 0]
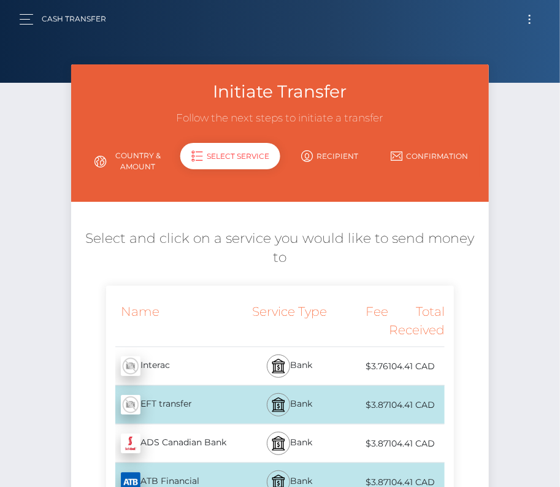
click at [133, 170] on link "Country & Amount" at bounding box center [130, 161] width 100 height 32
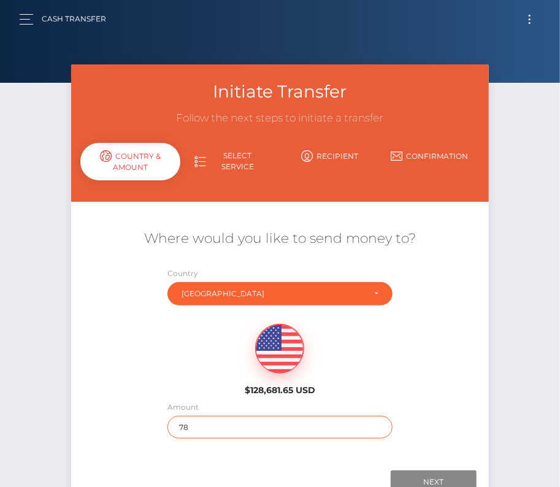
click at [191, 427] on input "78" at bounding box center [279, 427] width 225 height 23
type input "76"
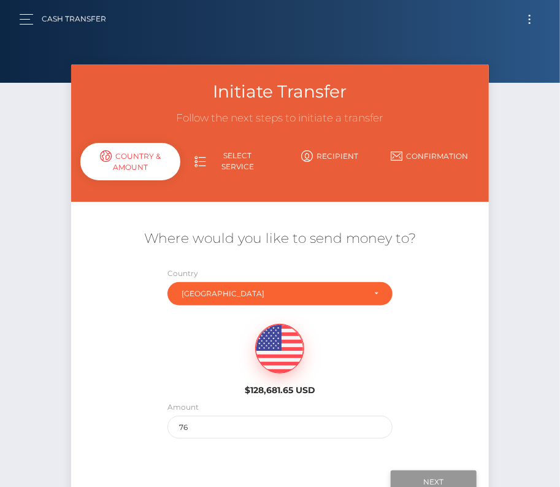
click at [430, 479] on input "Next" at bounding box center [434, 481] width 86 height 23
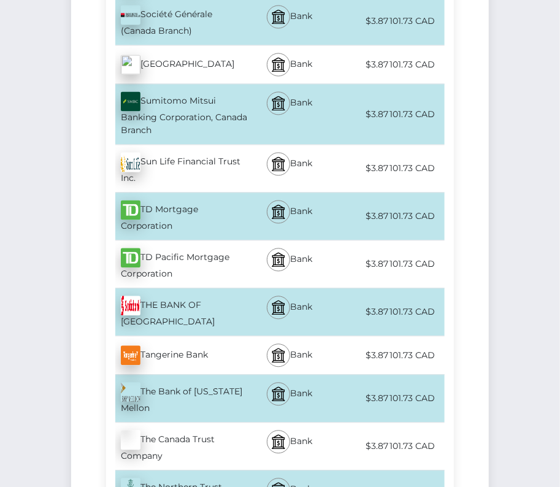
scroll to position [4210, 0]
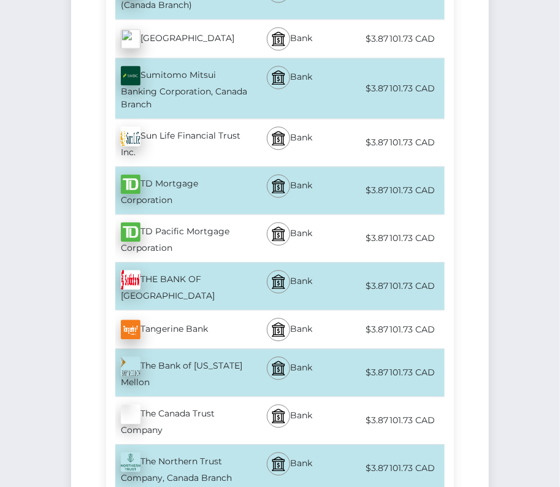
click at [178, 263] on div "THE BANK OF NOVA SCOTIA - CAD" at bounding box center [176, 286] width 141 height 47
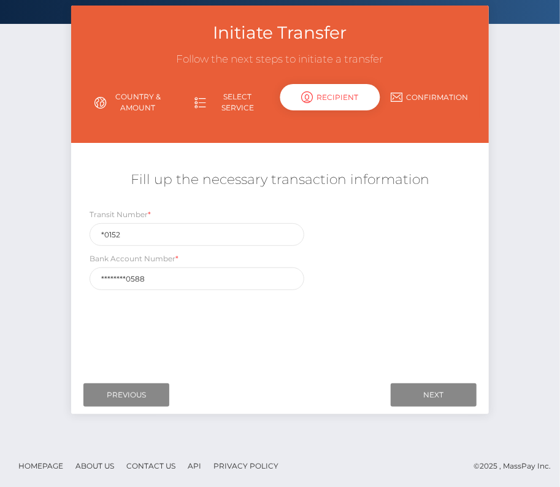
scroll to position [0, 0]
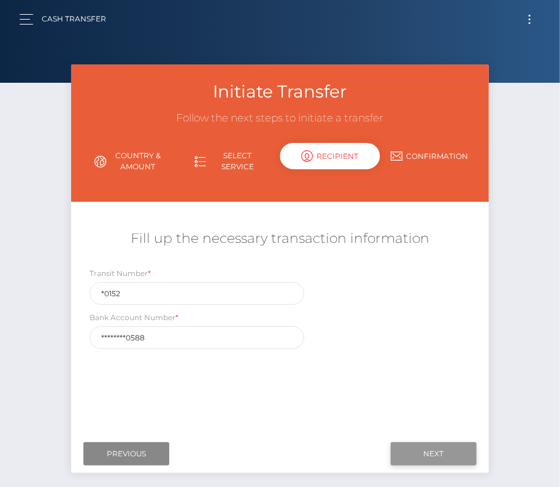
click at [450, 451] on input "Next" at bounding box center [434, 453] width 86 height 23
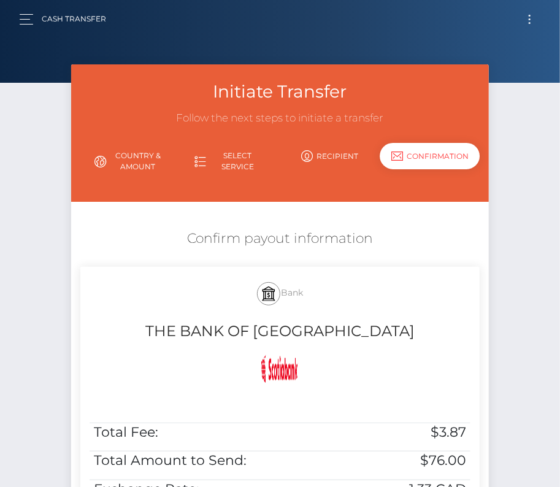
scroll to position [178, 0]
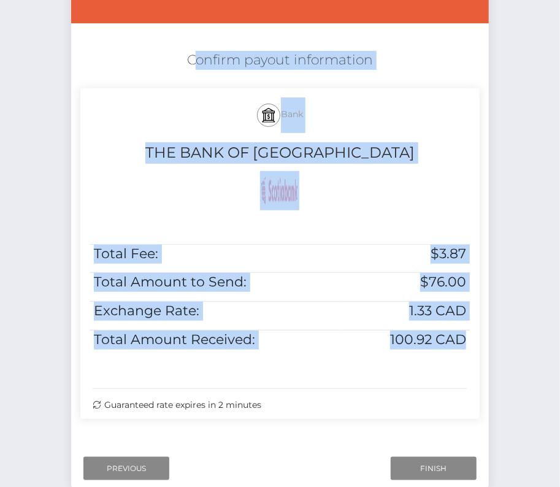
drag, startPoint x: 150, startPoint y: 58, endPoint x: 458, endPoint y: 374, distance: 441.1
click at [458, 374] on div "Confirm payout information Bank THE BANK OF NOVA SCOTIA Total Fee: $3.87 Total …" at bounding box center [280, 238] width 418 height 386
copy div "Confirm payout information Bank THE BANK OF NOVA SCOTIA Total Fee: $3.87 Total …"
click at [437, 470] on input "Finish" at bounding box center [434, 468] width 86 height 23
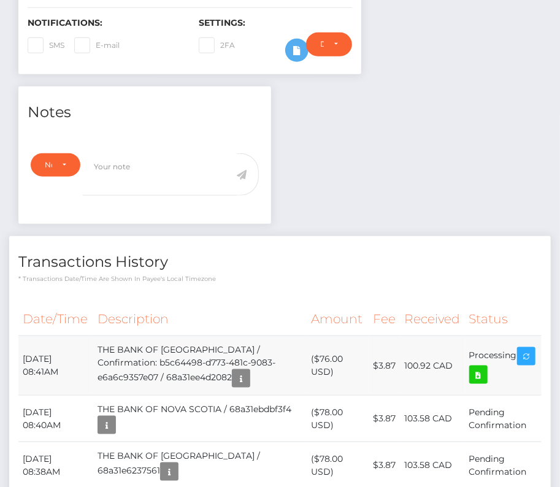
scroll to position [362, 0]
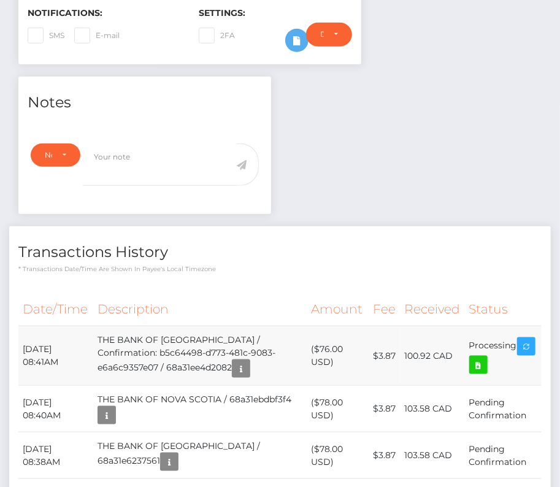
drag, startPoint x: 26, startPoint y: 326, endPoint x: 523, endPoint y: 334, distance: 496.9
click at [523, 334] on tr "August 18, 2025 08:41AM THE BANK OF NOVA SCOTIA / Confirmation: b5c64498-d773-4…" at bounding box center [279, 355] width 523 height 59
copy tbody "ugust 18, 2025 08:41AM THE BANK OF NOVA SCOTIA / Confirmation: b5c64498-d773-48…"
click at [481, 358] on icon at bounding box center [478, 365] width 15 height 15
click at [0, 0] on div "Kent Michael Powell - ID: Star-3327874 ACTIVE CLOSED" at bounding box center [280, 214] width 560 height 1025
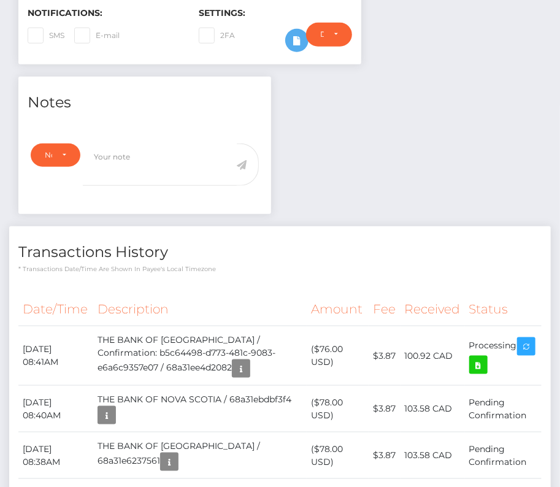
click at [360, 293] on th "Amount" at bounding box center [337, 310] width 61 height 34
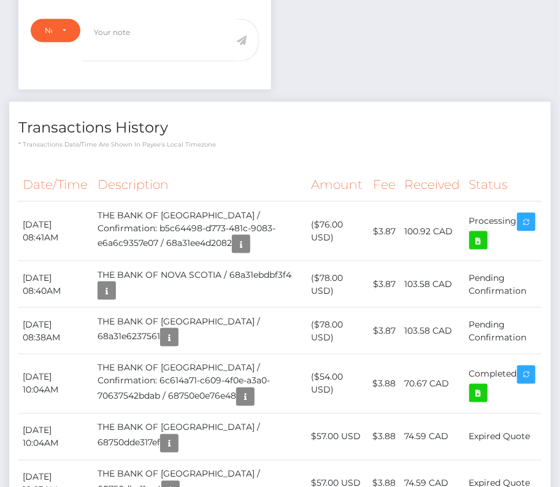
scroll to position [512, 0]
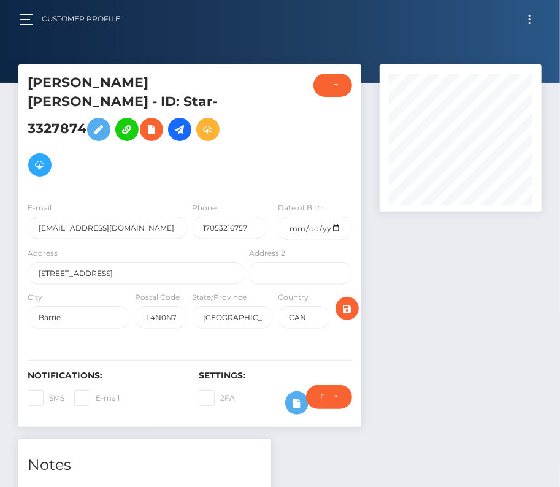
click at [532, 21] on button "Toggle navigation" at bounding box center [529, 19] width 23 height 17
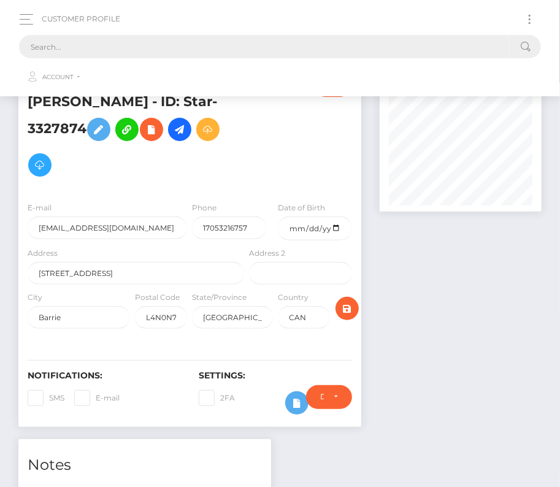
click at [370, 42] on input "text" at bounding box center [264, 46] width 490 height 23
paste input "762449"
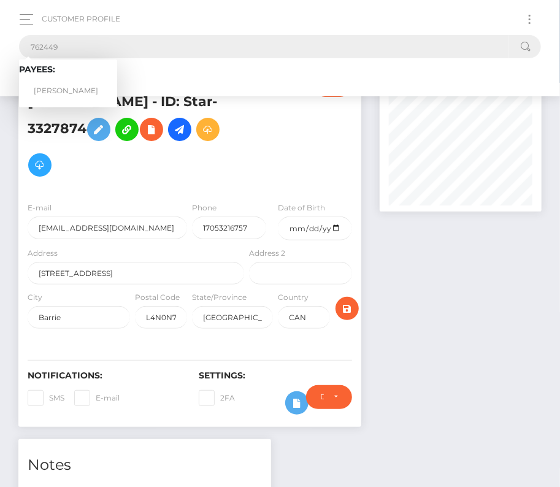
type input "762449"
click at [79, 88] on link "Milahan Williams" at bounding box center [68, 91] width 98 height 23
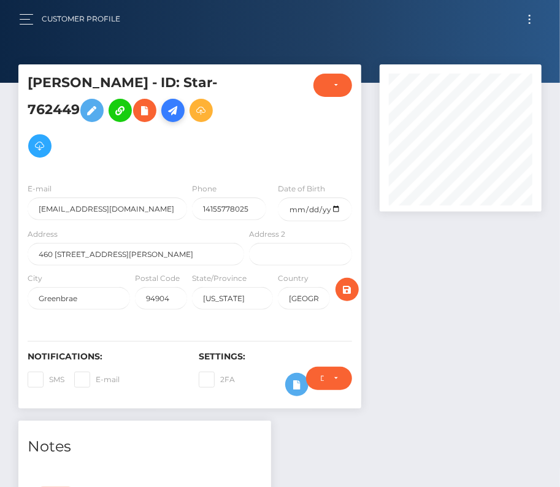
click at [180, 107] on icon at bounding box center [173, 110] width 15 height 15
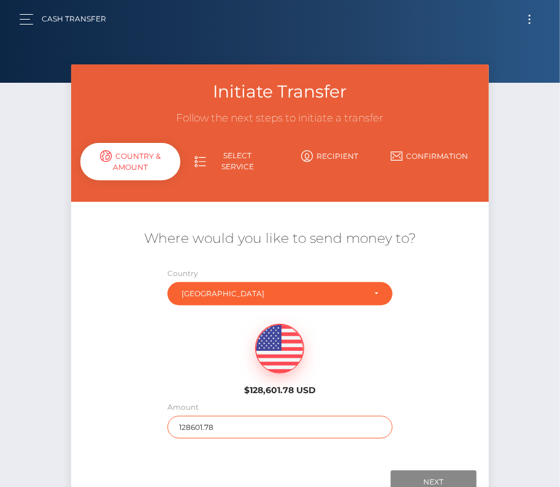
click at [219, 424] on input "128601.78" at bounding box center [279, 427] width 225 height 23
type input "401"
click at [159, 347] on div "$128,601.78 USD" at bounding box center [280, 356] width 418 height 89
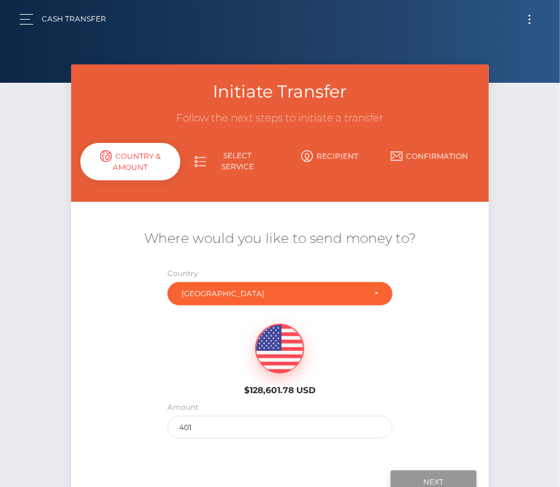
click at [426, 475] on input "Next" at bounding box center [434, 481] width 86 height 23
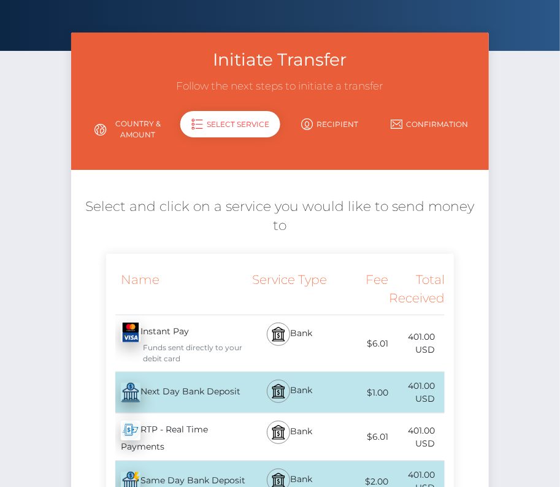
scroll to position [56, 0]
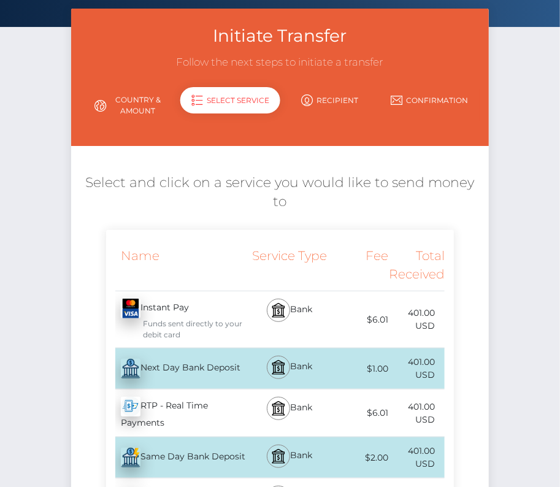
click at [193, 369] on div "Next Day Bank Deposit - USD" at bounding box center [176, 368] width 141 height 34
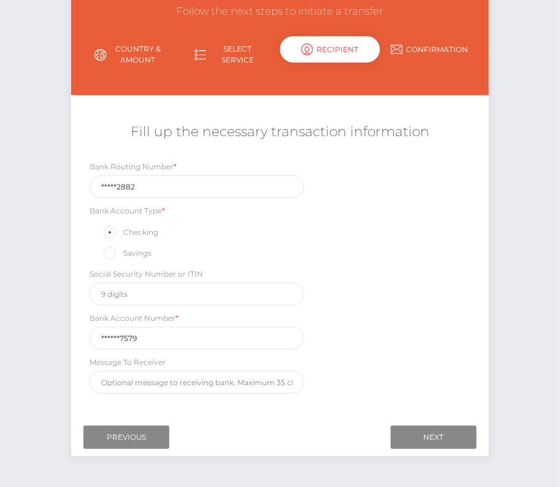
scroll to position [118, 0]
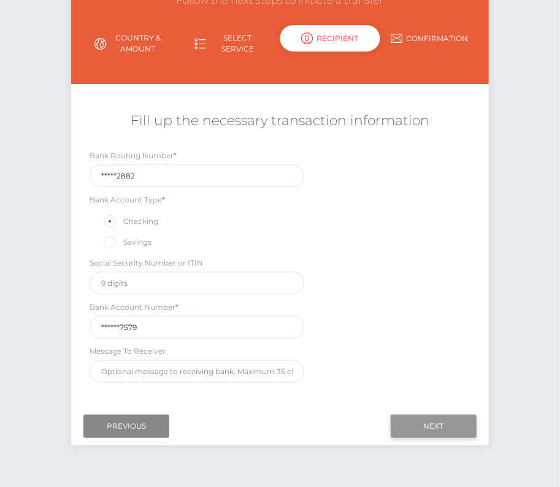
click at [438, 421] on input "Next" at bounding box center [434, 426] width 86 height 23
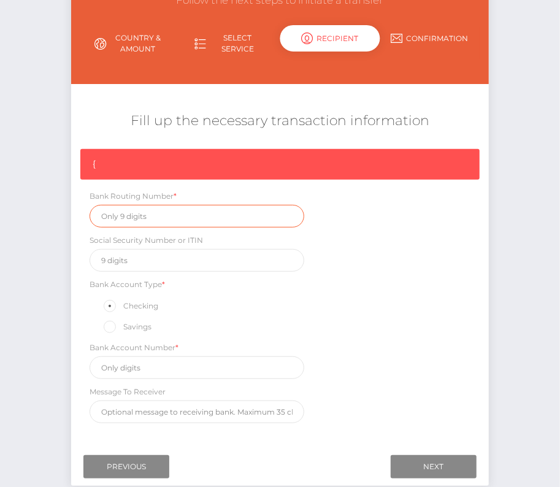
click at [121, 218] on input "text" at bounding box center [197, 216] width 215 height 23
paste input "121042882"
type input "121042882"
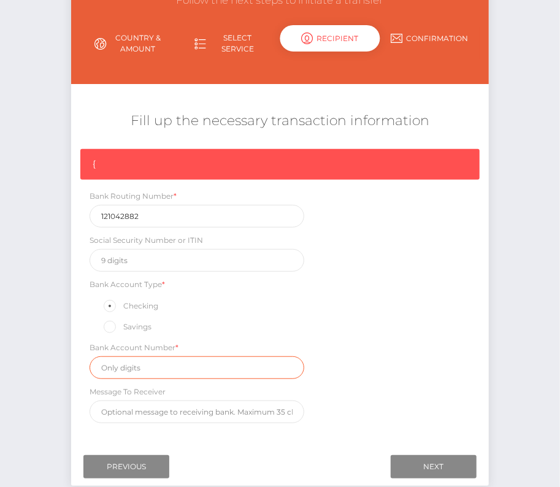
click at [167, 361] on input "text" at bounding box center [197, 367] width 215 height 23
paste input "7880307579"
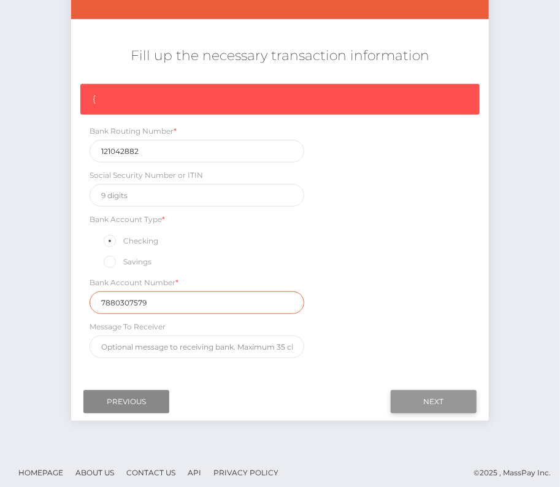
scroll to position [185, 0]
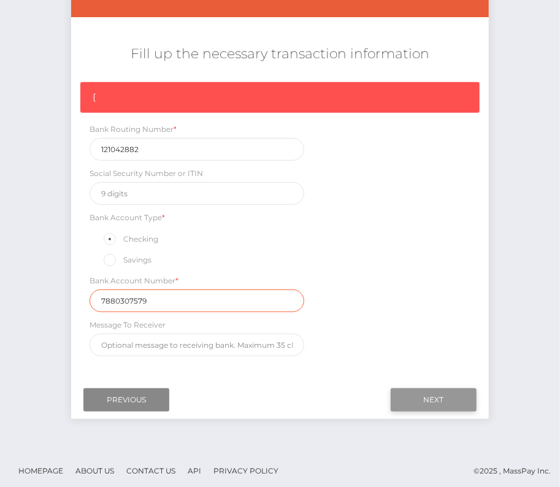
type input "7880307579"
click at [448, 391] on input "Next" at bounding box center [434, 399] width 86 height 23
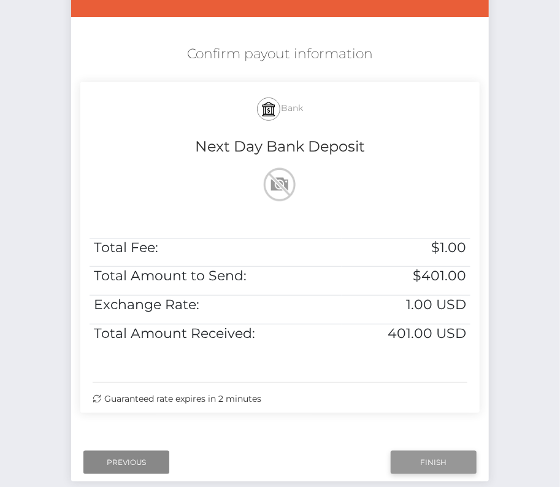
click at [435, 462] on input "Finish" at bounding box center [434, 462] width 86 height 23
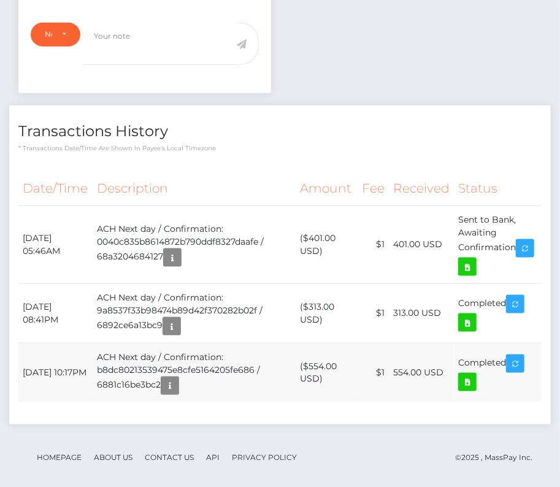
scroll to position [147, 162]
drag, startPoint x: 21, startPoint y: 232, endPoint x: 517, endPoint y: 243, distance: 495.7
click at [517, 243] on tr "August 18, 2025 05:46AM ACH Next day / Confirmation: 0040c835b8614872b790ddf832…" at bounding box center [279, 244] width 523 height 78
copy tr "August 18, 2025 05:46AM ACH Next day / Confirmation: 0040c835b8614872b790ddf832…"
click at [475, 259] on icon at bounding box center [467, 266] width 15 height 15
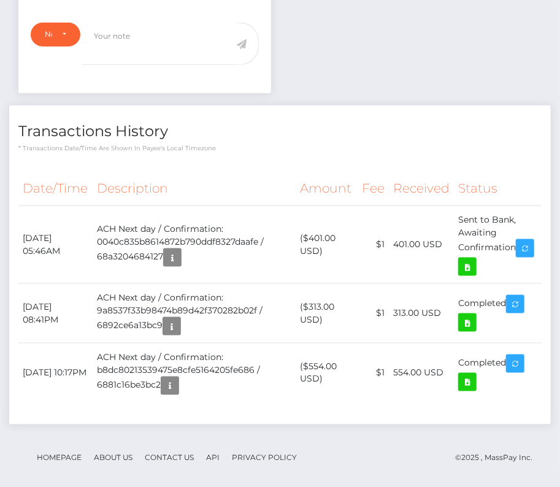
click at [209, 180] on th "Description" at bounding box center [195, 189] width 204 height 34
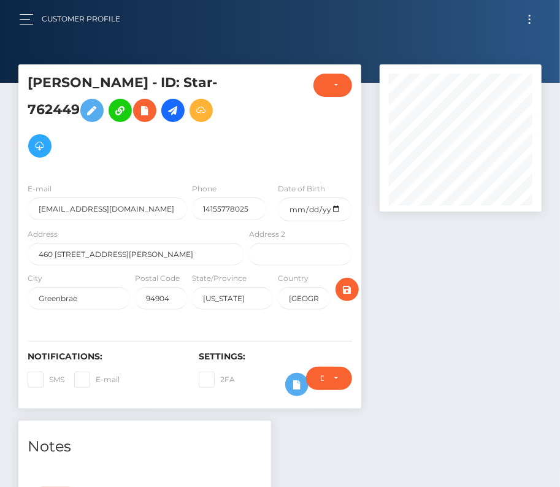
click at [534, 21] on button "Toggle navigation" at bounding box center [529, 19] width 23 height 17
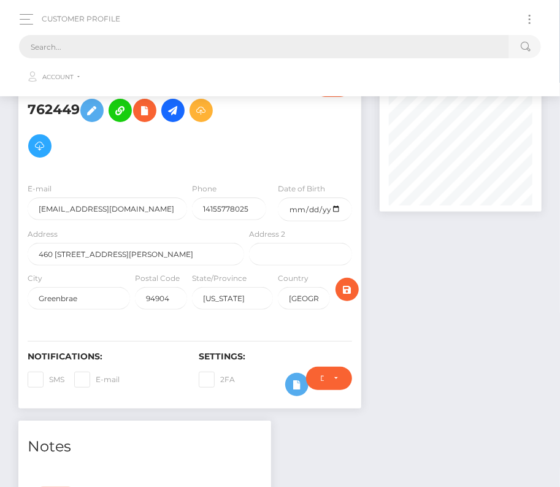
click at [347, 42] on input "text" at bounding box center [264, 46] width 490 height 23
paste input "3327874"
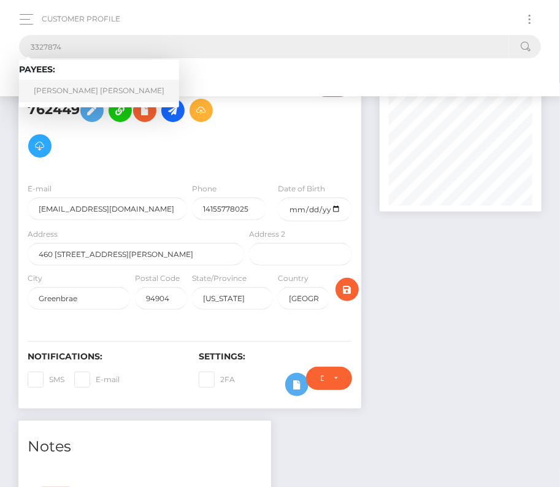
type input "3327874"
click at [78, 90] on link "Kent Michael Powell" at bounding box center [99, 91] width 160 height 23
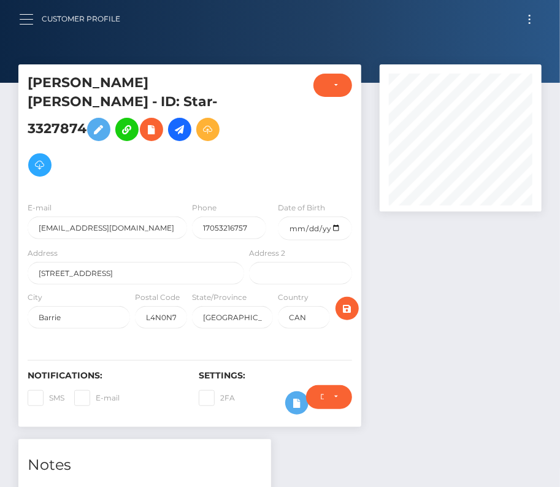
click at [34, 25] on button "button" at bounding box center [30, 19] width 23 height 17
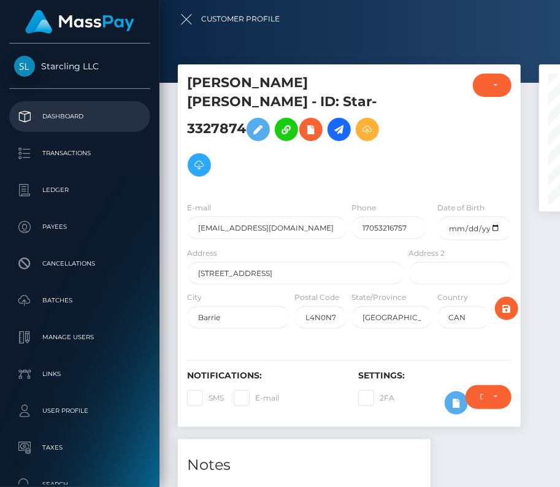
click at [62, 106] on link "Dashboard" at bounding box center [79, 116] width 141 height 31
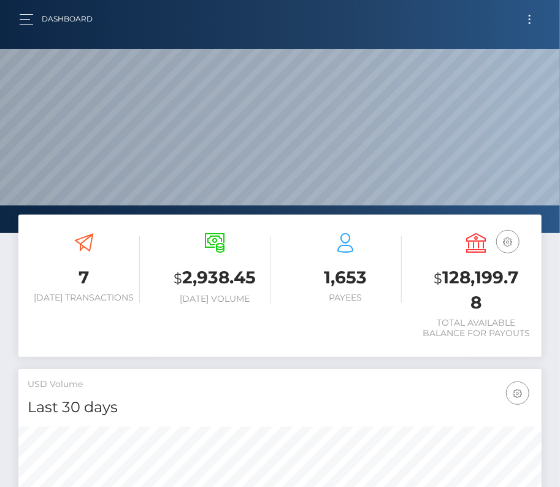
scroll to position [217, 252]
